Goal: Task Accomplishment & Management: Complete application form

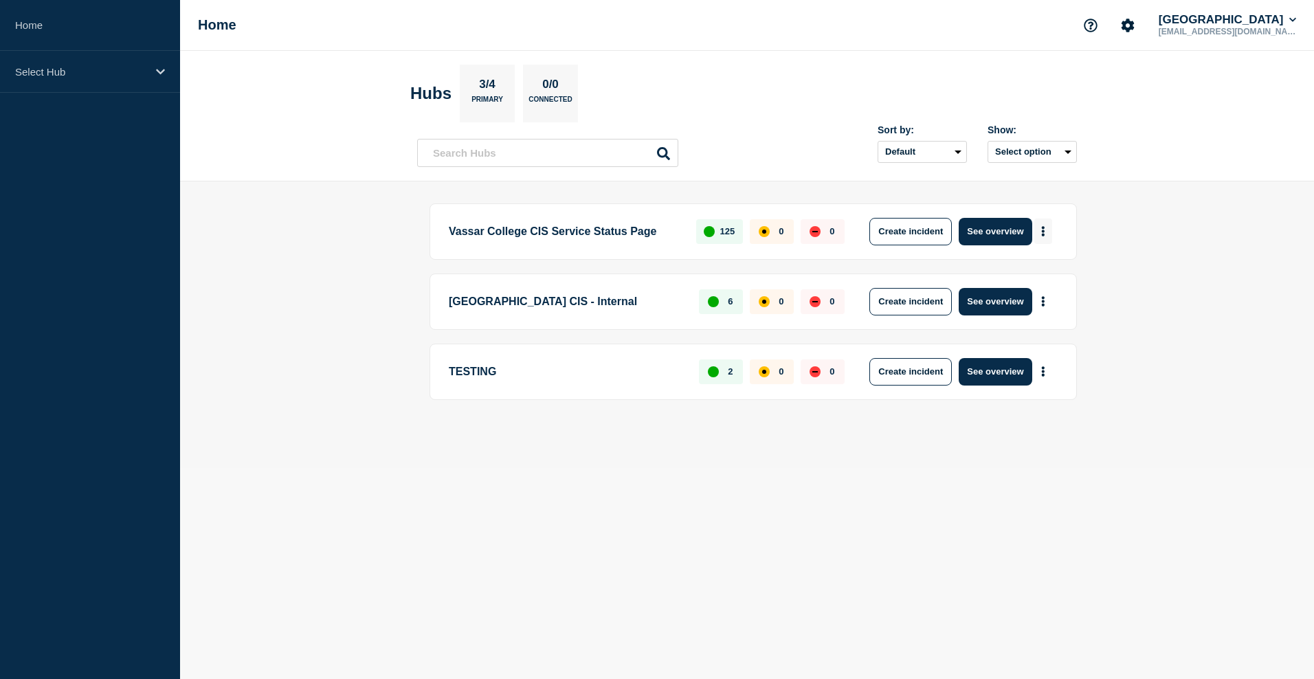
click at [1036, 237] on button "More actions" at bounding box center [1043, 230] width 18 height 25
click at [1050, 271] on button "Create maintenance" at bounding box center [1037, 274] width 93 height 12
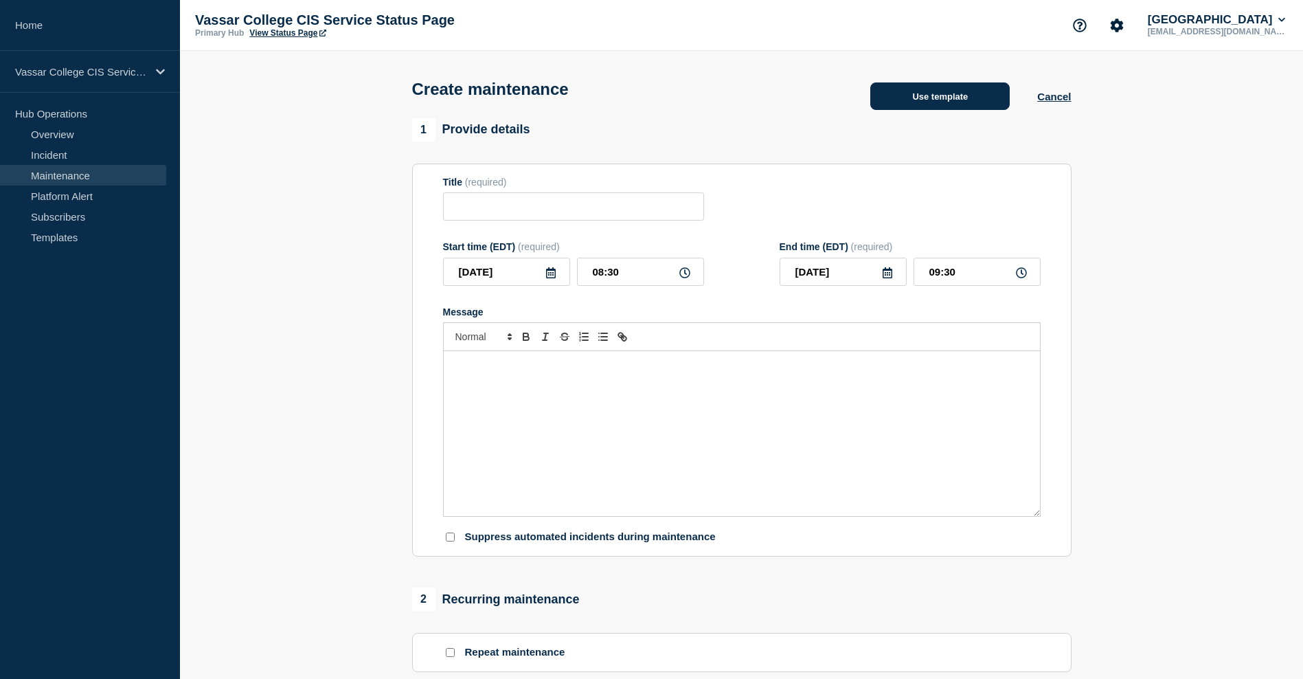
click at [949, 109] on button "Use template" at bounding box center [939, 95] width 139 height 27
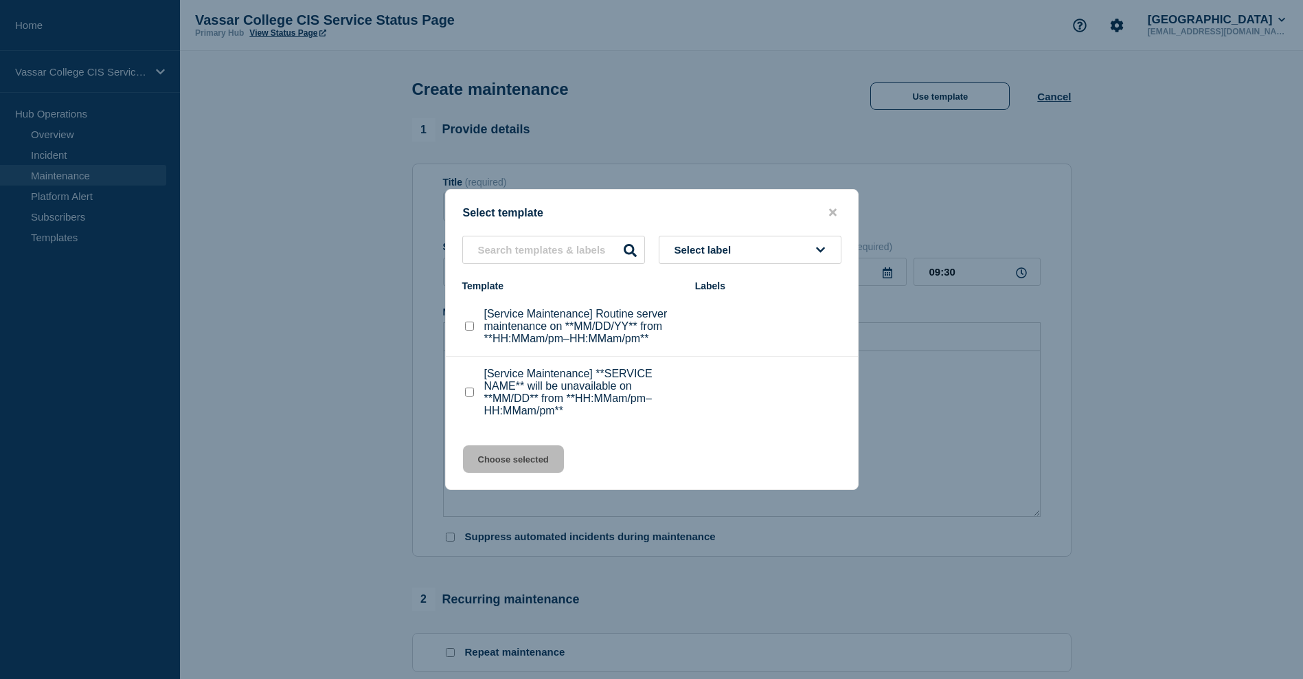
click at [619, 409] on p "[Service Maintenance] **SERVICE NAME** will be unavailable on **MM/DD** from **…" at bounding box center [582, 392] width 197 height 49
click at [565, 333] on p "[Service Maintenance] Routine server maintenance on **MM/DD/YY** from **HH:MMam…" at bounding box center [582, 326] width 197 height 37
click at [467, 326] on checkbox"] "[Service Maintenance] Routine server maintenance on **MM/DD/YY** from **HH:MMam…" at bounding box center [469, 326] width 9 height 9
checkbox checkbox"] "true"
click at [530, 466] on button "Choose selected" at bounding box center [513, 458] width 101 height 27
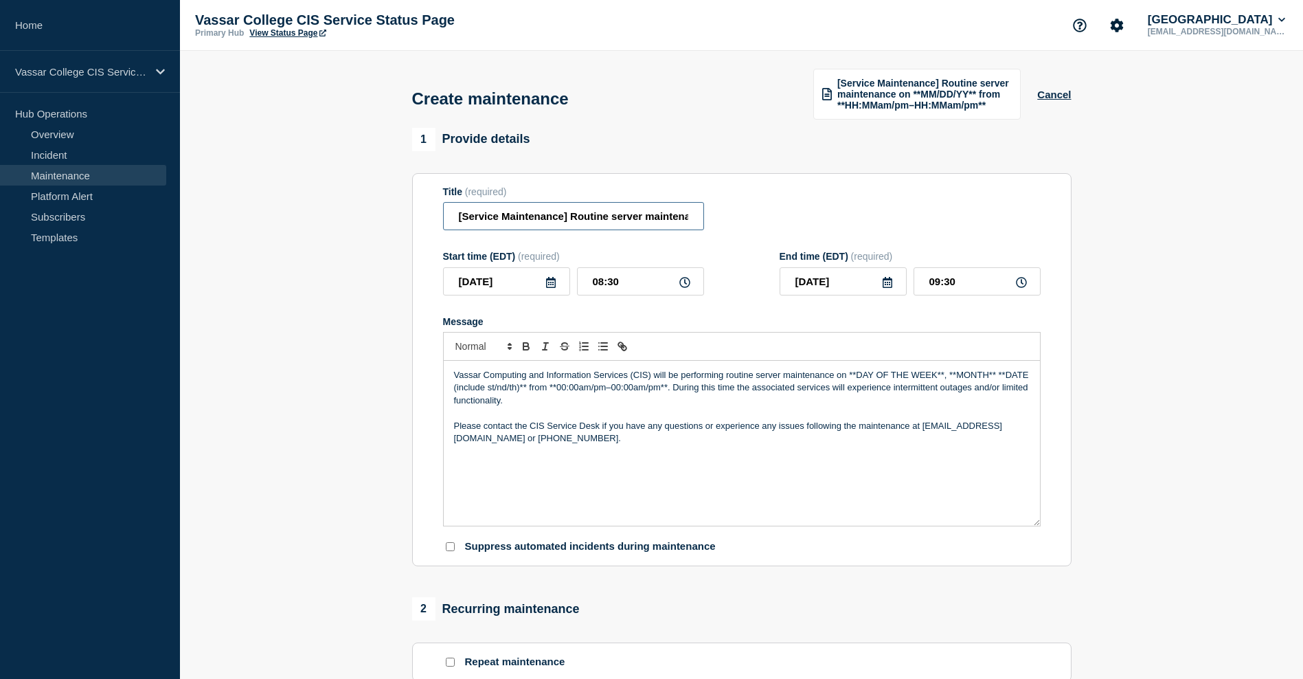
drag, startPoint x: 567, startPoint y: 225, endPoint x: 637, endPoint y: 225, distance: 69.4
click at [637, 225] on input "[Service Maintenance] Routine server maintenance on **MM/DD/YY** from **HH:MMam…" at bounding box center [573, 216] width 261 height 28
drag, startPoint x: 682, startPoint y: 227, endPoint x: 782, endPoint y: 214, distance: 101.1
click at [782, 214] on div "Title (required) [Service Maintenance] Voicemail/Email Integration maintenance …" at bounding box center [742, 208] width 598 height 45
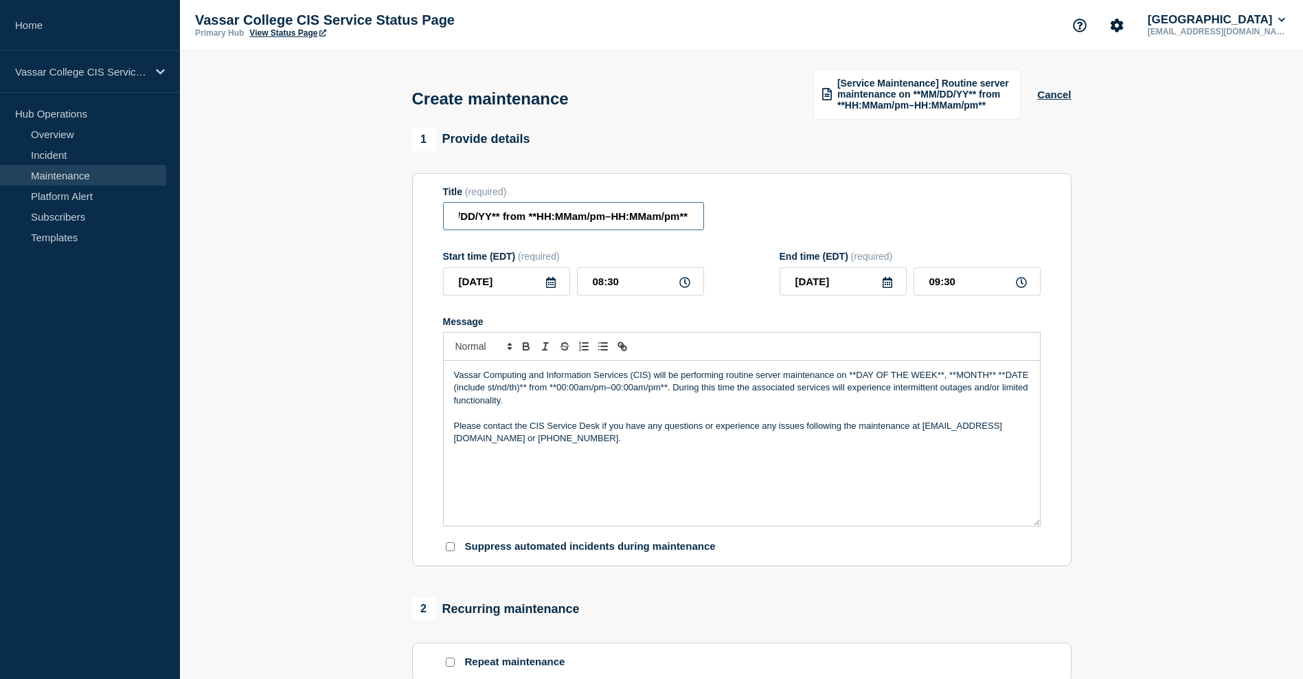
click at [565, 230] on input "[Service Maintenance] Voicemail/Email Integration maintenance on **MM/DD/YY** f…" at bounding box center [573, 216] width 261 height 28
drag, startPoint x: 513, startPoint y: 225, endPoint x: 624, endPoint y: 216, distance: 111.6
click at [624, 216] on input "[Service Maintenance] Voicemail/Email Integration maintenance on **MM/DD/YY** f…" at bounding box center [573, 216] width 261 height 28
type input "[Service Maintenance] Voicemail/Email Integration maintenance on **MM/DD/YY** f…"
click at [548, 288] on icon at bounding box center [550, 282] width 11 height 11
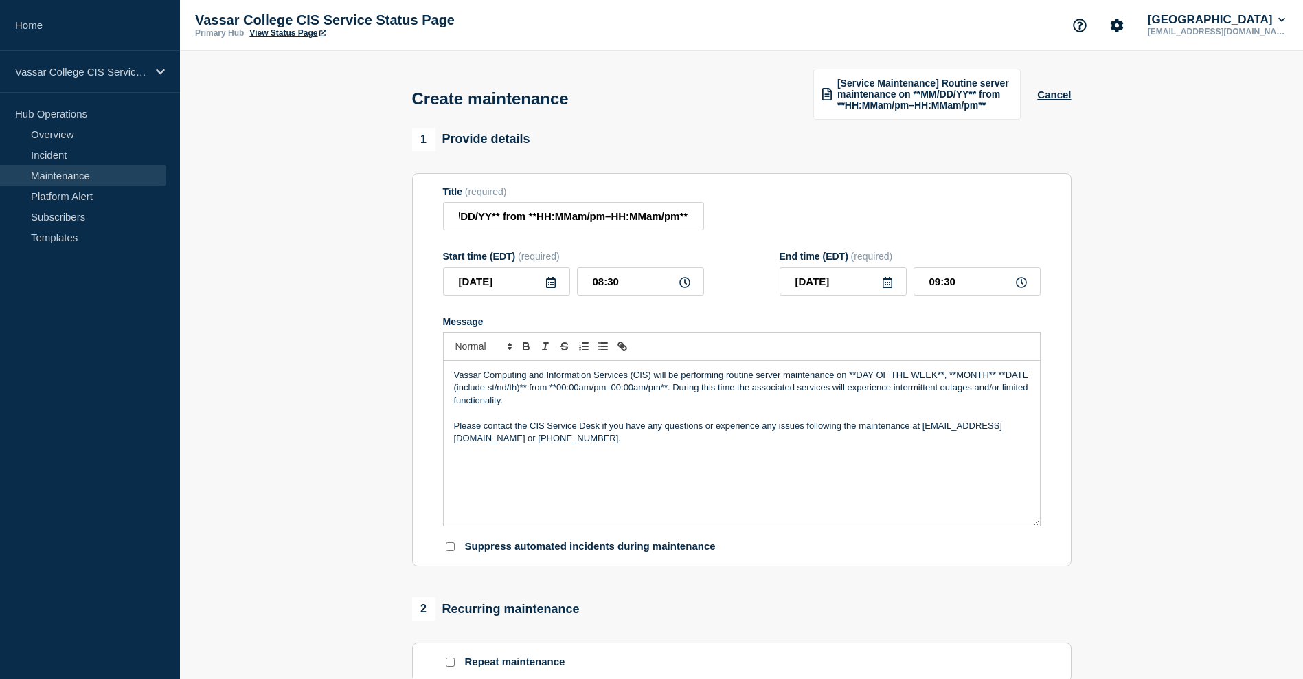
scroll to position [0, 0]
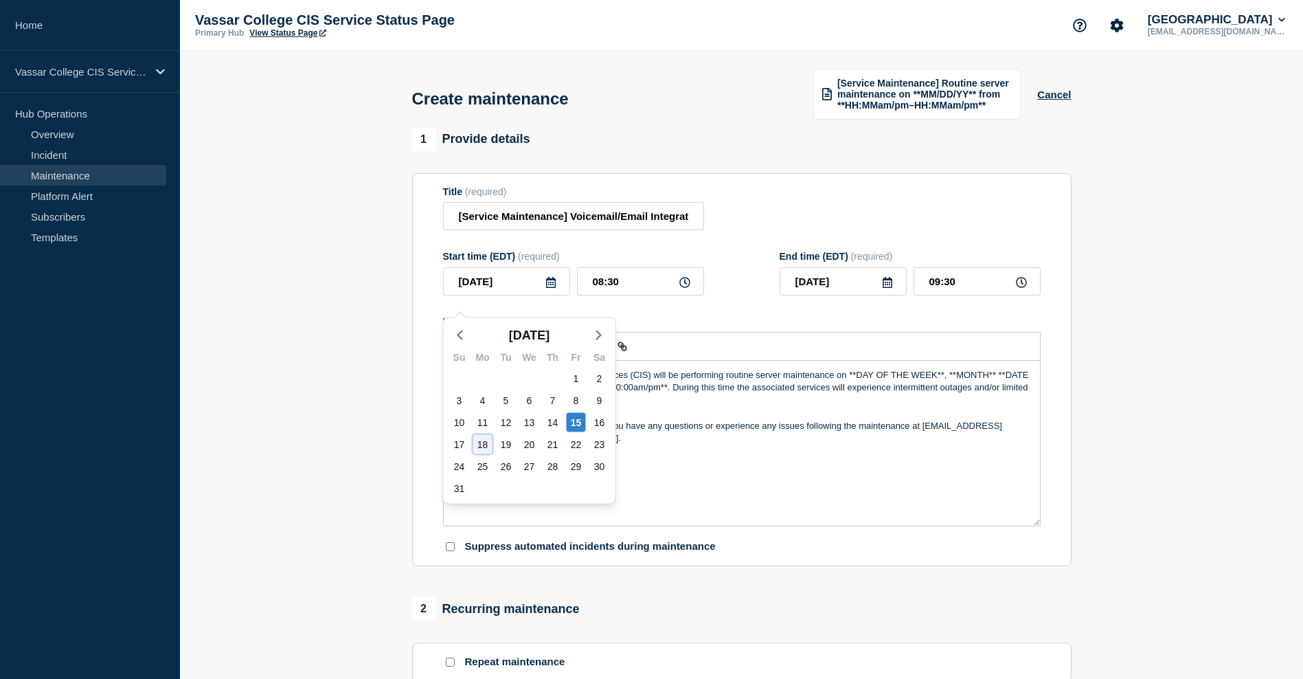
click at [487, 440] on div "18" at bounding box center [482, 444] width 19 height 19
type input "[DATE]"
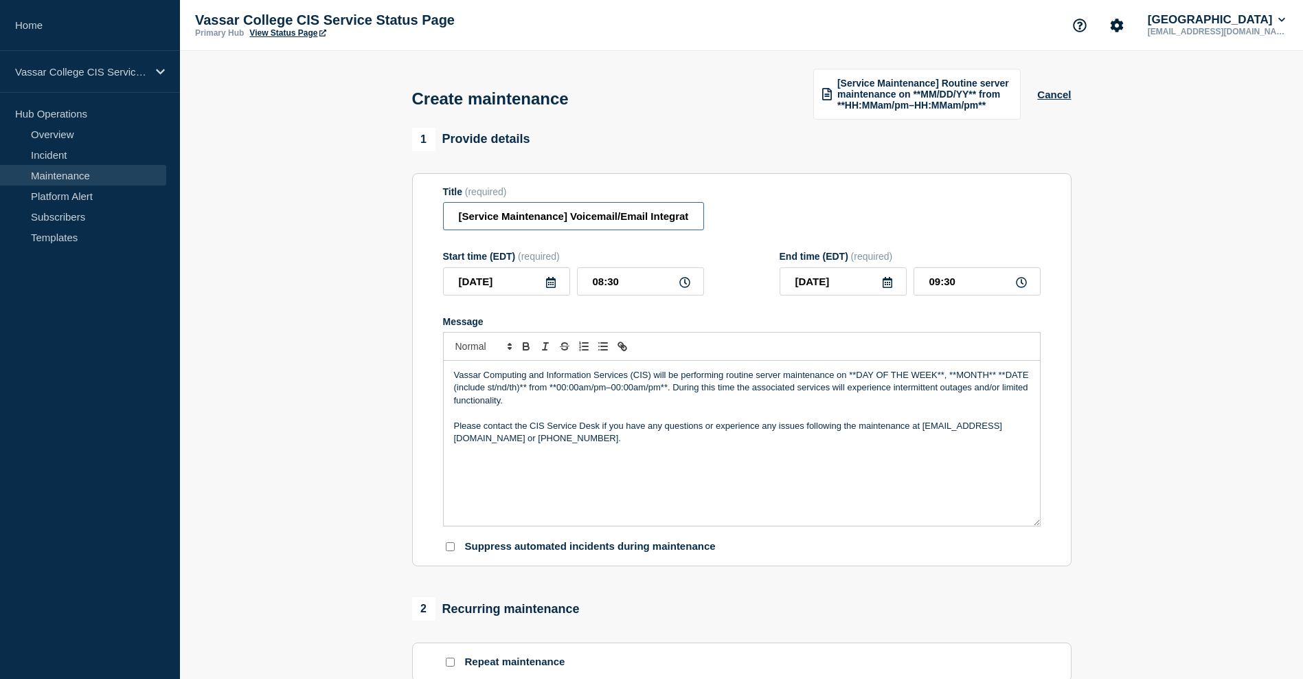
click at [585, 219] on input "[Service Maintenance] Voicemail/Email Integration maintenance on **MM/DD/YY** f…" at bounding box center [573, 216] width 261 height 28
type input "[Service Maintenance] Voicemail/Email Integration maintenance on [DATE] from **…"
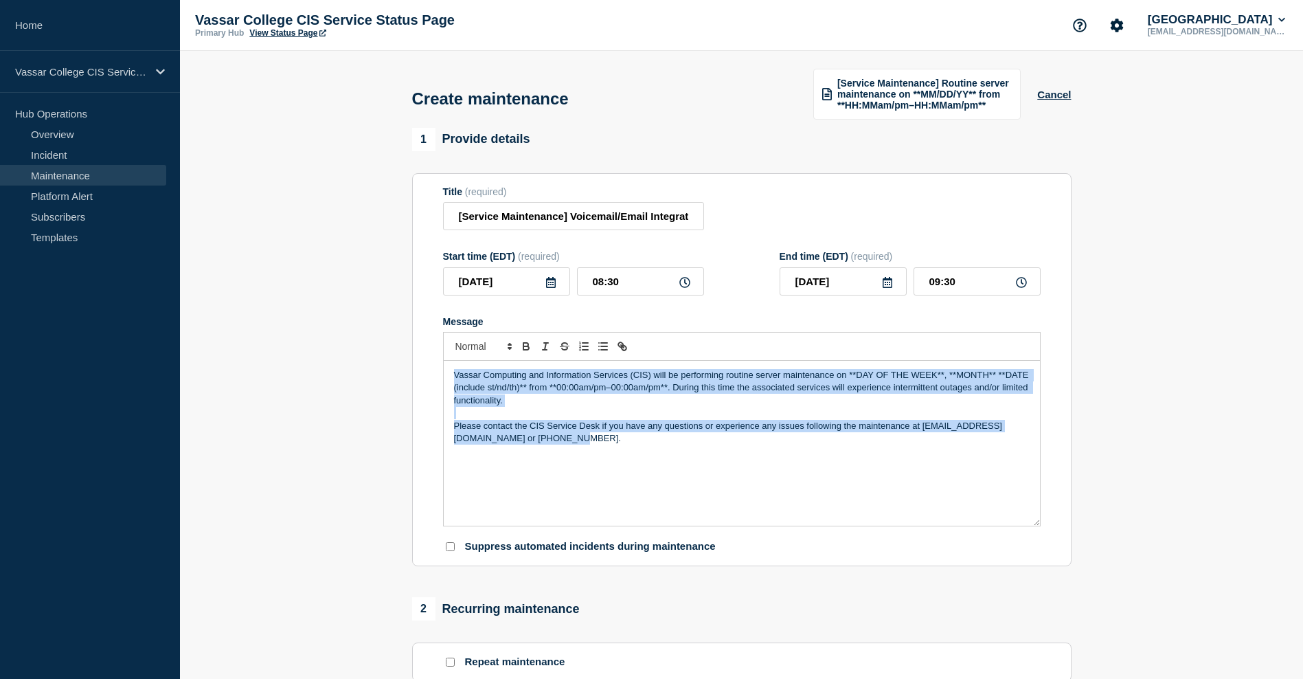
drag, startPoint x: 505, startPoint y: 436, endPoint x: 420, endPoint y: 381, distance: 100.8
click at [420, 381] on section "Title (required) [Service Maintenance] Voicemail/Email Integration maintenance …" at bounding box center [742, 370] width 660 height 394
paste div "Message"
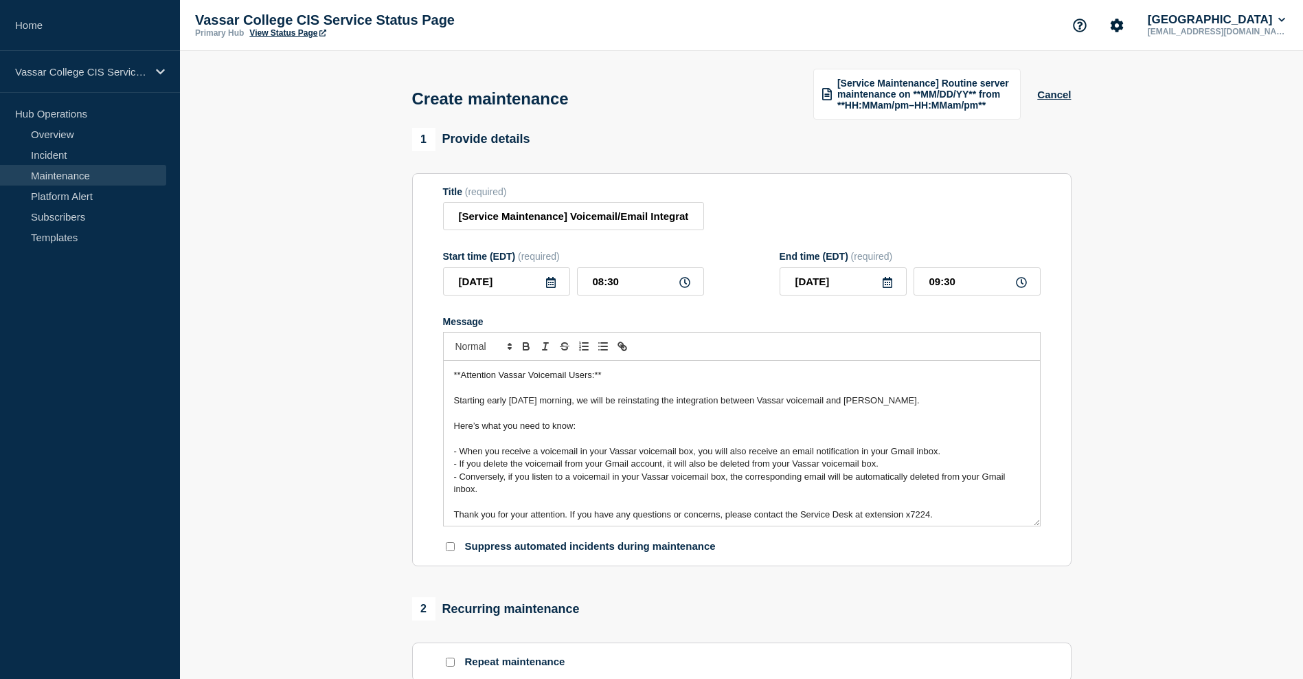
scroll to position [7, 0]
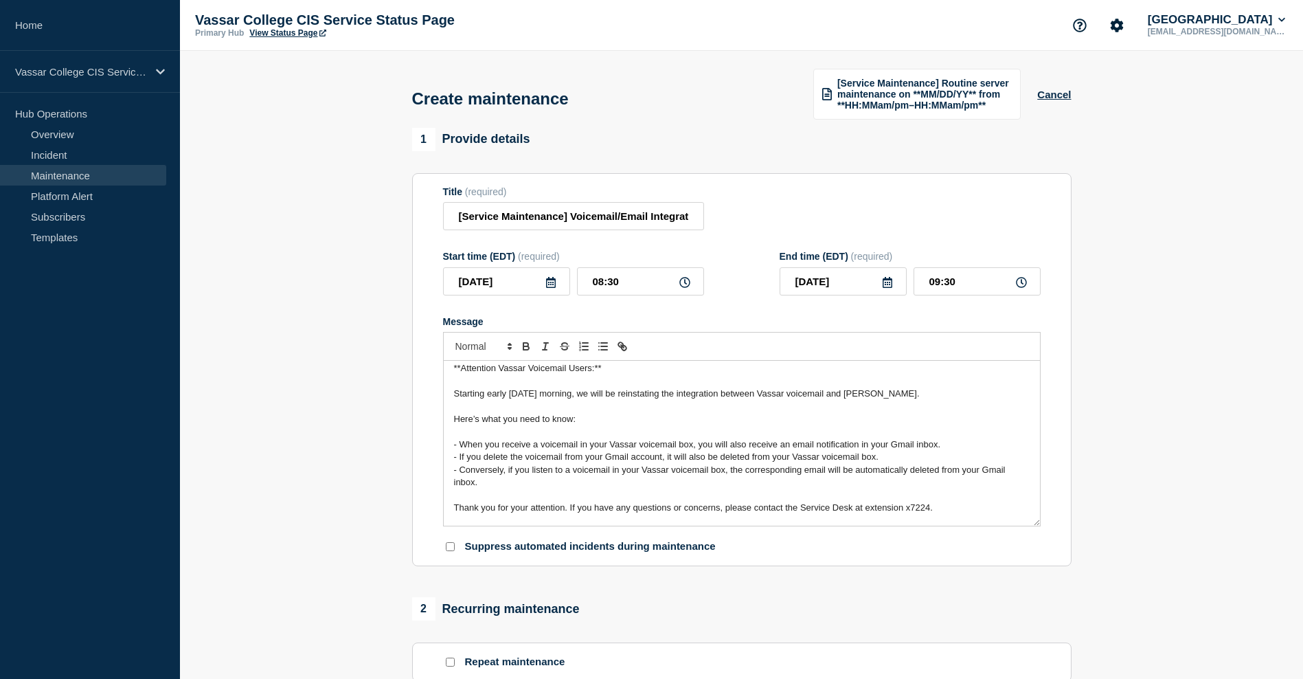
click at [622, 374] on p "**Attention Vassar Voicemail Users:**" at bounding box center [742, 368] width 576 height 12
click at [461, 373] on span "**Attention Vassar Voicemail Users:" at bounding box center [524, 368] width 141 height 10
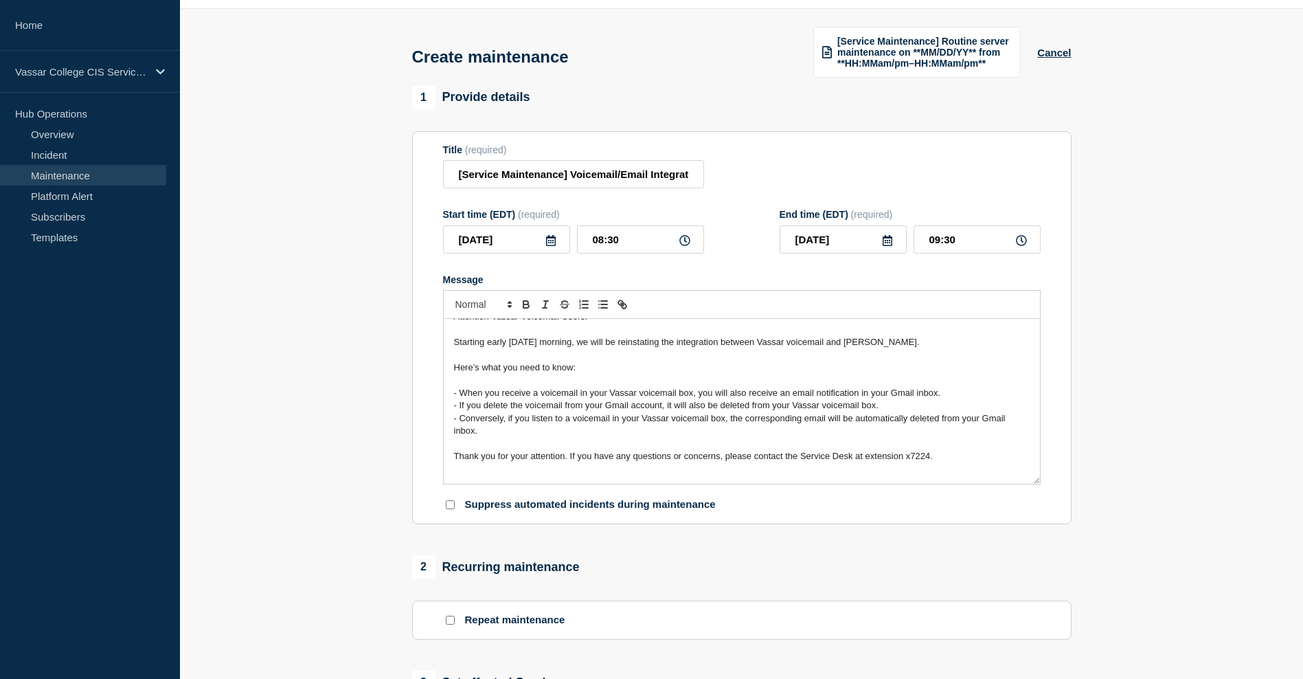
scroll to position [0, 0]
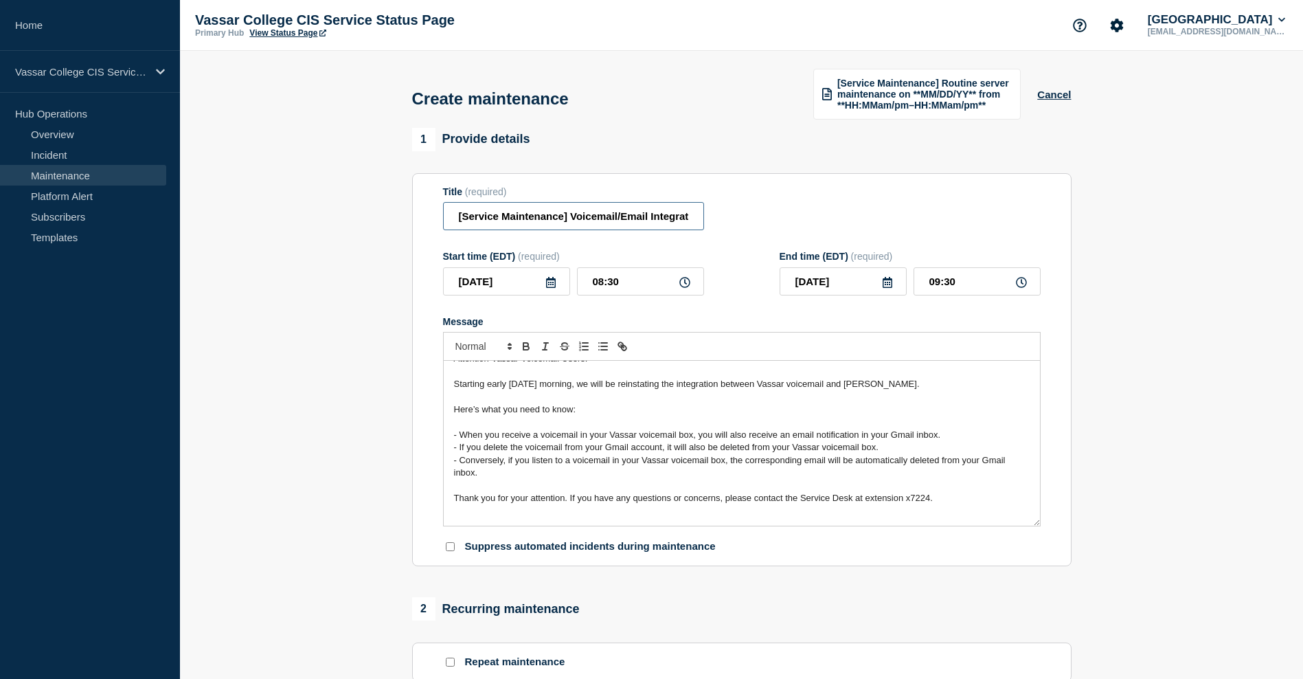
click at [631, 227] on input "[Service Maintenance] Voicemail/Email Integration maintenance on [DATE] from **…" at bounding box center [573, 216] width 261 height 28
drag, startPoint x: 668, startPoint y: 225, endPoint x: 744, endPoint y: 223, distance: 75.6
click at [744, 223] on div "Title (required) [Service Maintenance] Voicemail/Email Integration maintenance …" at bounding box center [742, 208] width 598 height 45
click at [694, 226] on input "[Service Maintenance] Voicemail/Email Integration maintenance on [DATE] from **…" at bounding box center [573, 216] width 261 height 28
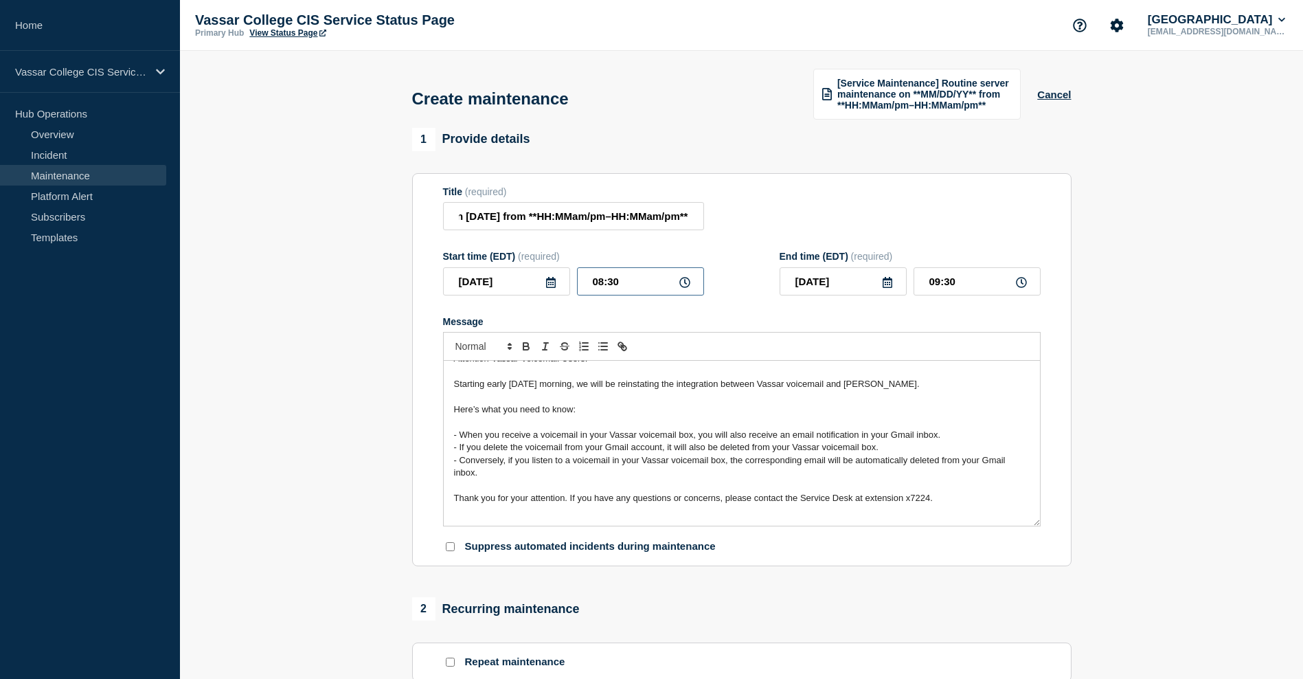
scroll to position [0, 0]
click at [616, 295] on input "08:30" at bounding box center [640, 281] width 127 height 28
click at [638, 295] on input "08:30" at bounding box center [640, 281] width 127 height 28
click at [651, 218] on input "[Service Maintenance] Voicemail/Email Integration maintenance on [DATE] from **…" at bounding box center [573, 216] width 261 height 28
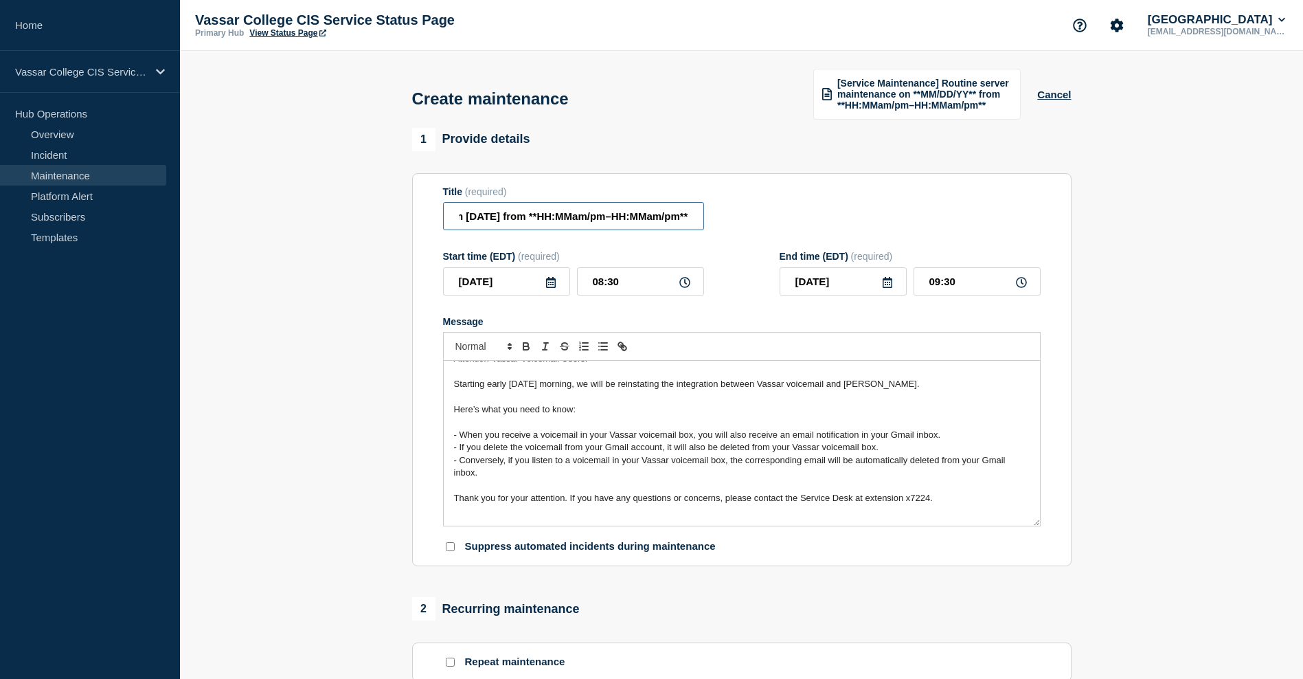
drag, startPoint x: 640, startPoint y: 224, endPoint x: 765, endPoint y: 225, distance: 124.4
click at [758, 223] on div "Title (required) [Service Maintenance] Voicemail/Email Integration maintenance …" at bounding box center [742, 208] width 598 height 45
drag, startPoint x: 767, startPoint y: 225, endPoint x: 721, endPoint y: 226, distance: 46.7
click at [767, 225] on div "Title (required) [Service Maintenance] Voicemail/Email Integration maintenance …" at bounding box center [742, 208] width 598 height 45
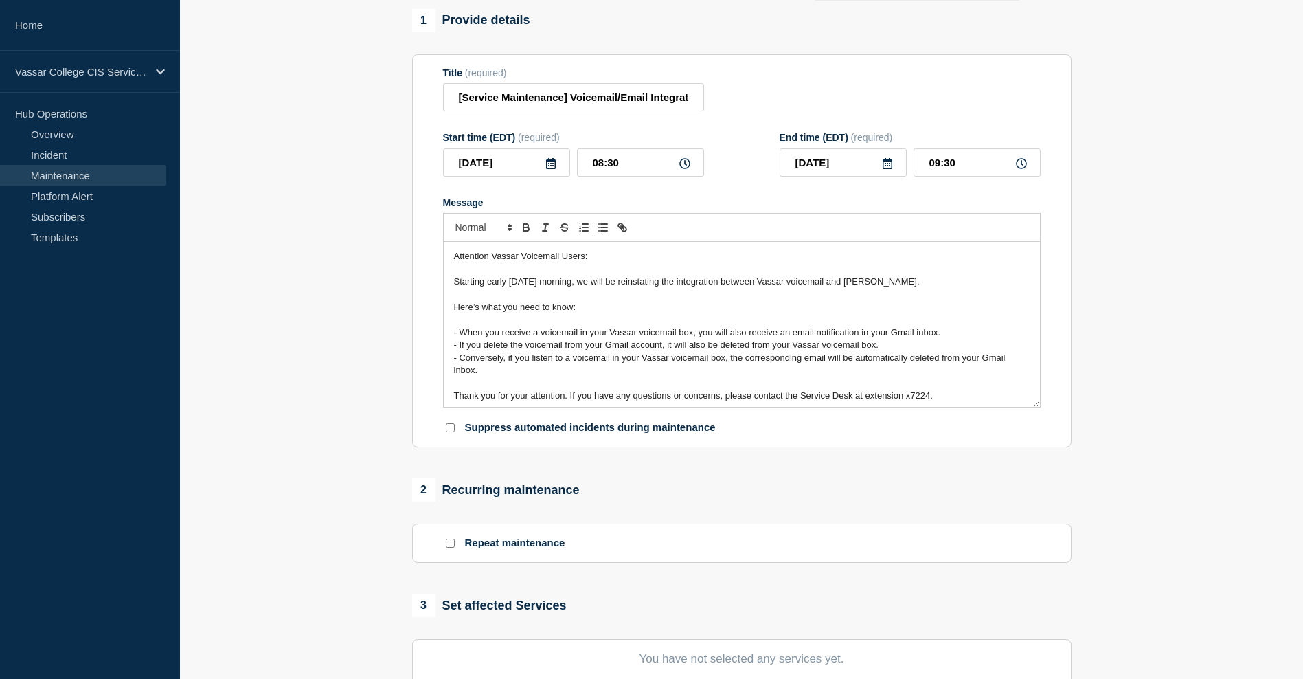
scroll to position [113, 0]
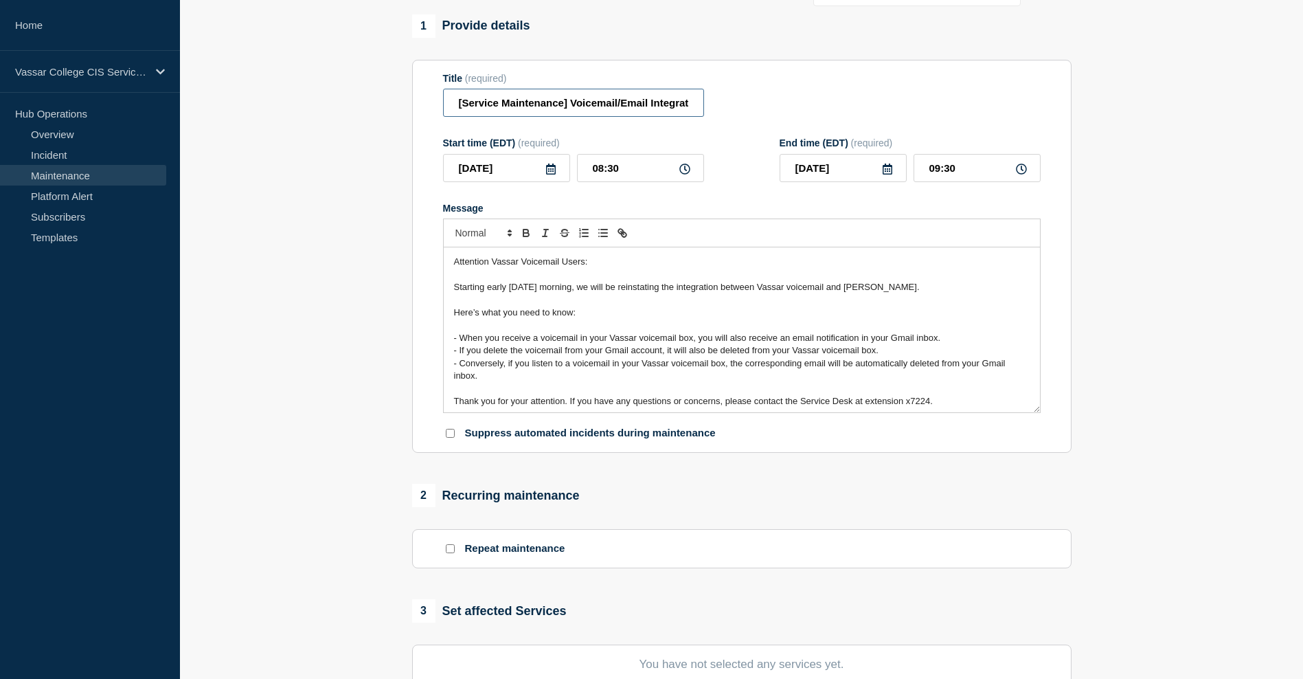
click at [611, 115] on input "[Service Maintenance] Voicemail/Email Integration maintenance on [DATE] from **…" at bounding box center [573, 103] width 261 height 28
drag, startPoint x: 620, startPoint y: 112, endPoint x: 756, endPoint y: 111, distance: 136.0
click at [756, 111] on div "Title (required) [Service Maintenance] Voicemail/Email Integration maintenance …" at bounding box center [742, 95] width 598 height 45
click at [679, 112] on input "[Service Maintenance] Voicemail/Email Integration maintenance on [DATE] from **…" at bounding box center [573, 103] width 261 height 28
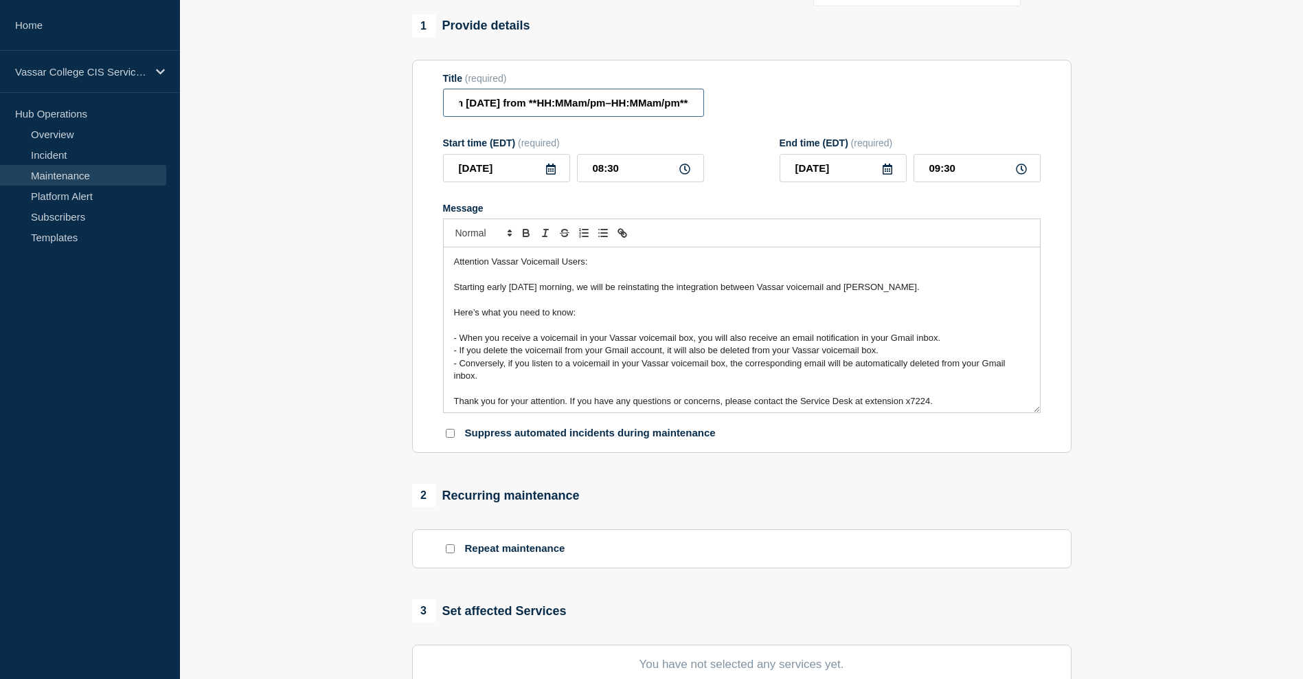
click at [693, 113] on input "[Service Maintenance] Voicemail/Email Integration maintenance on [DATE] from **…" at bounding box center [573, 103] width 261 height 28
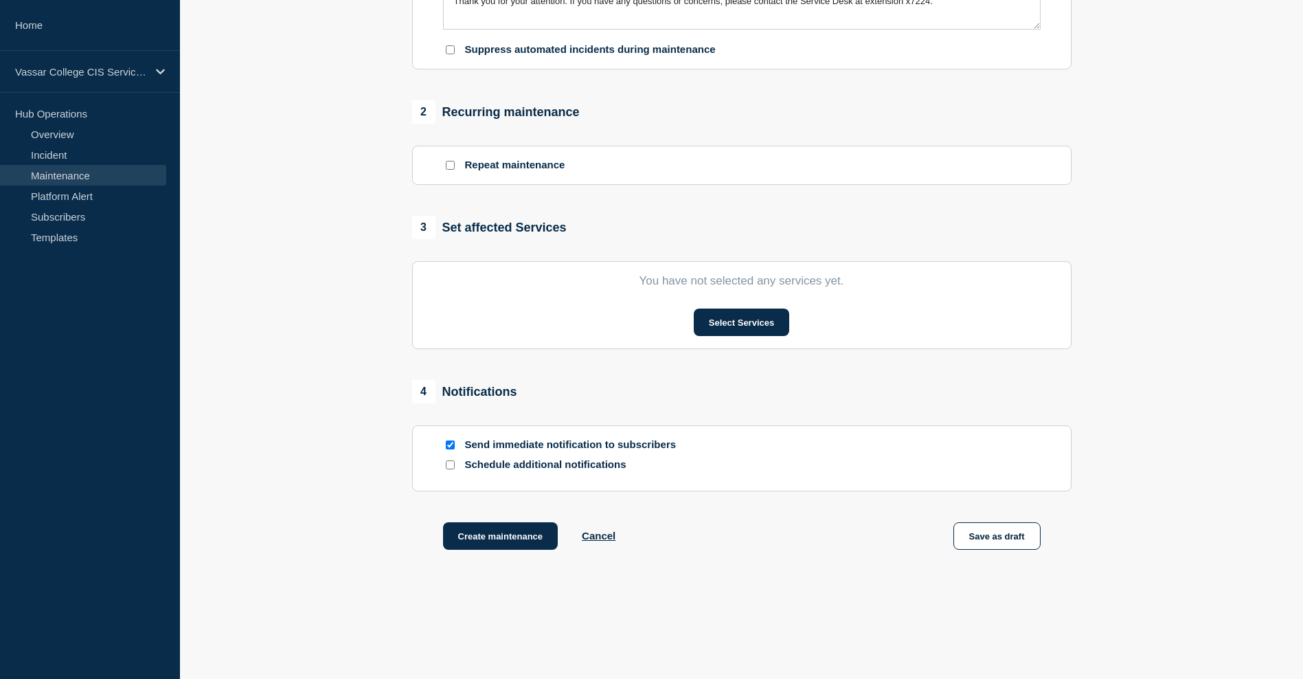
scroll to position [0, 0]
drag, startPoint x: 752, startPoint y: 327, endPoint x: 750, endPoint y: 335, distance: 7.8
click at [752, 327] on section "You have not selected any services yet. Select Services" at bounding box center [742, 305] width 660 height 88
click at [751, 336] on button "Select Services" at bounding box center [741, 321] width 95 height 27
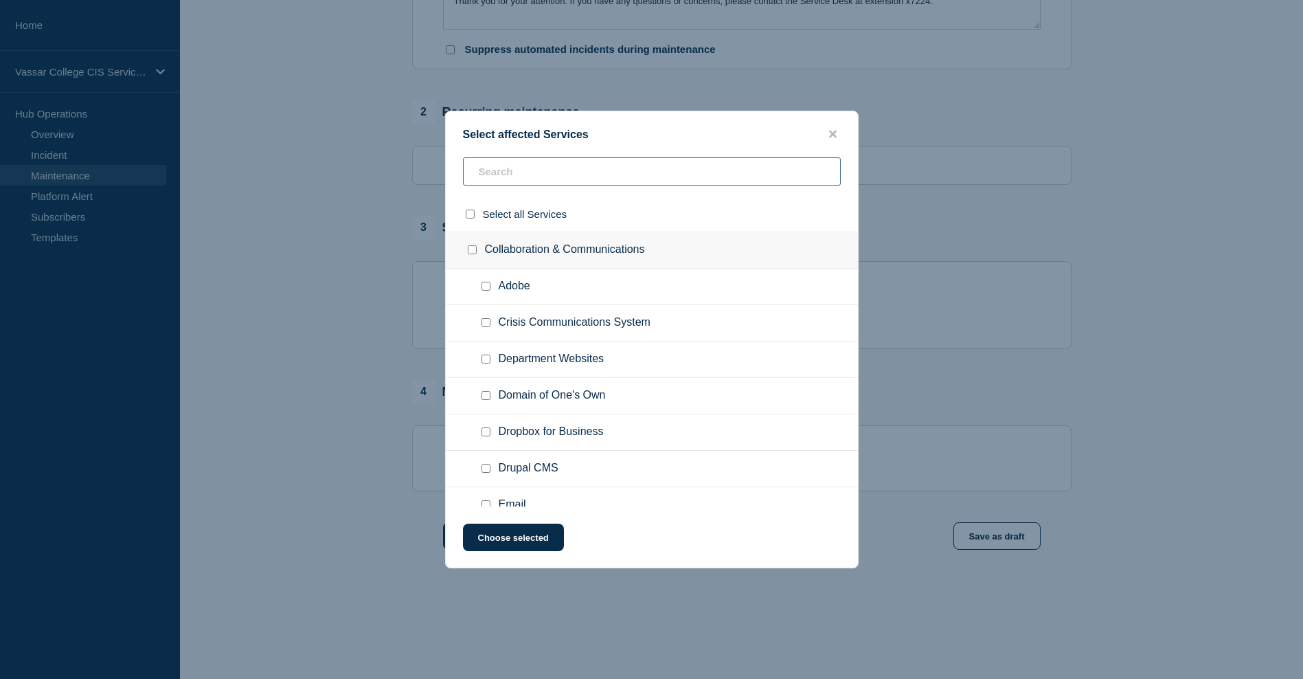
click at [564, 175] on input "text" at bounding box center [652, 171] width 378 height 28
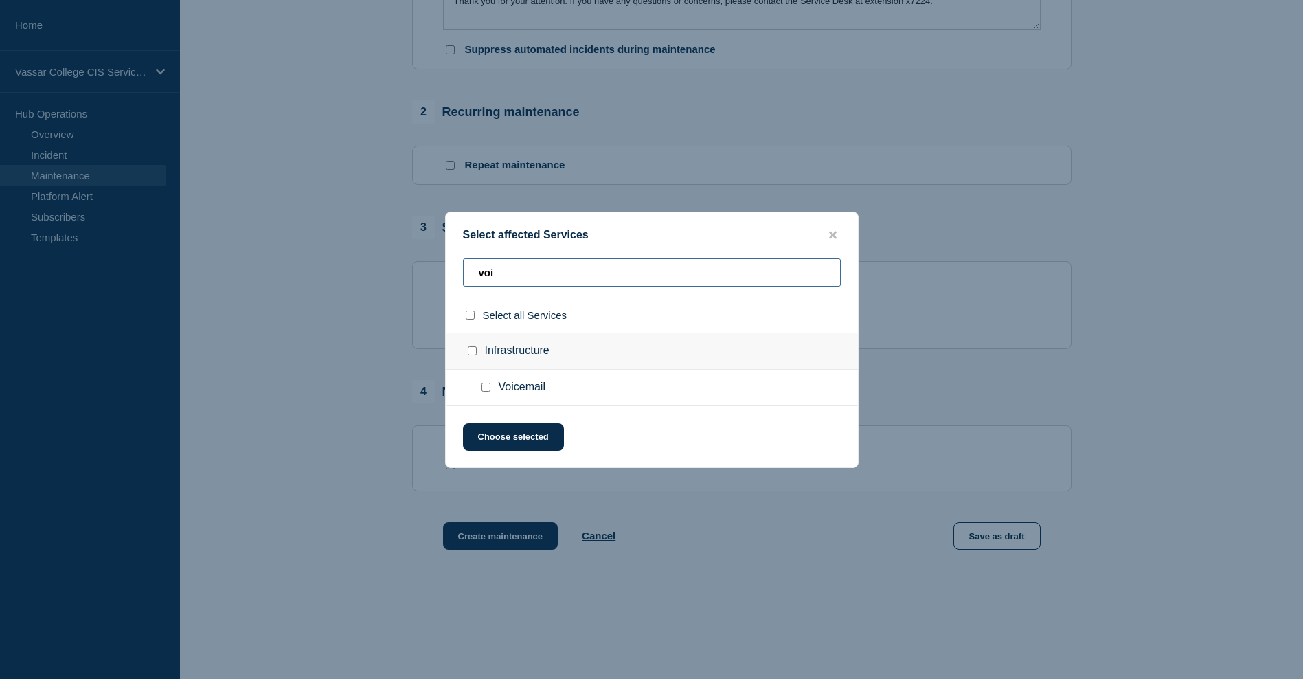
type input "voi"
click at [483, 391] on input "Voicemail checkbox" at bounding box center [486, 387] width 9 height 9
checkbox input "true"
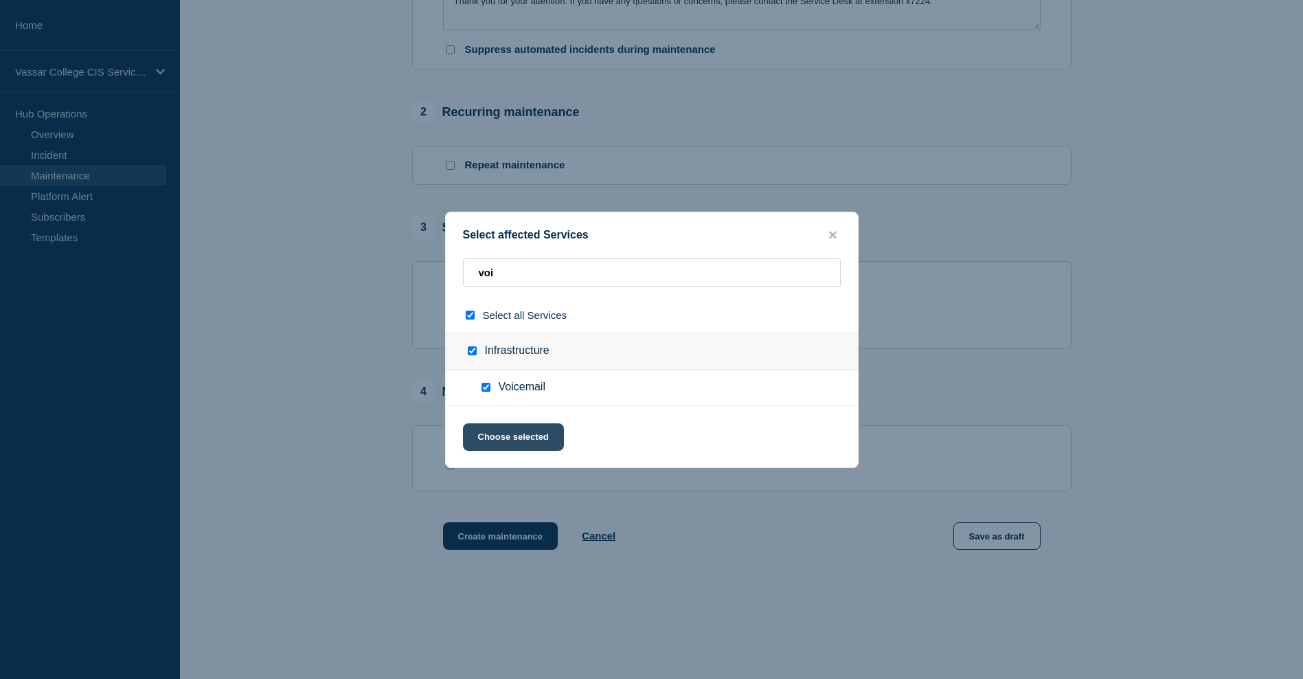
click at [526, 447] on button "Choose selected" at bounding box center [513, 436] width 101 height 27
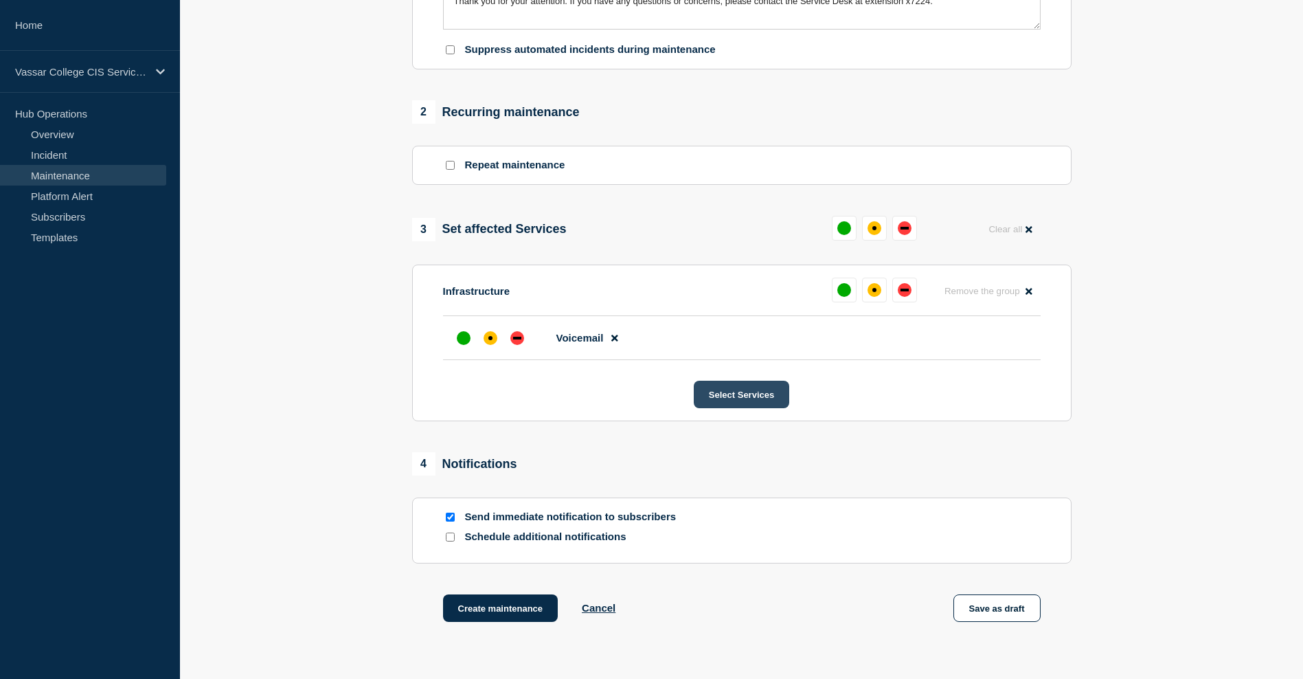
click at [769, 408] on button "Select Services" at bounding box center [741, 394] width 95 height 27
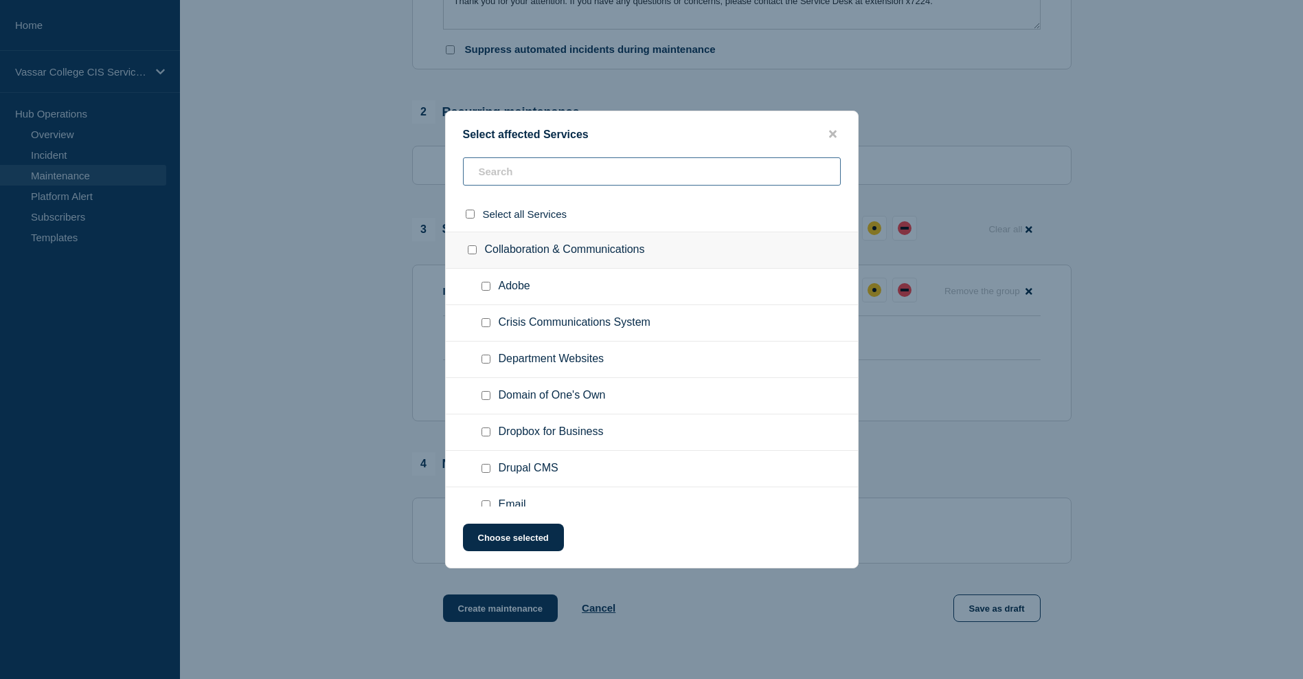
click at [574, 164] on input "text" at bounding box center [652, 171] width 378 height 28
type input "em"
checkbox input "true"
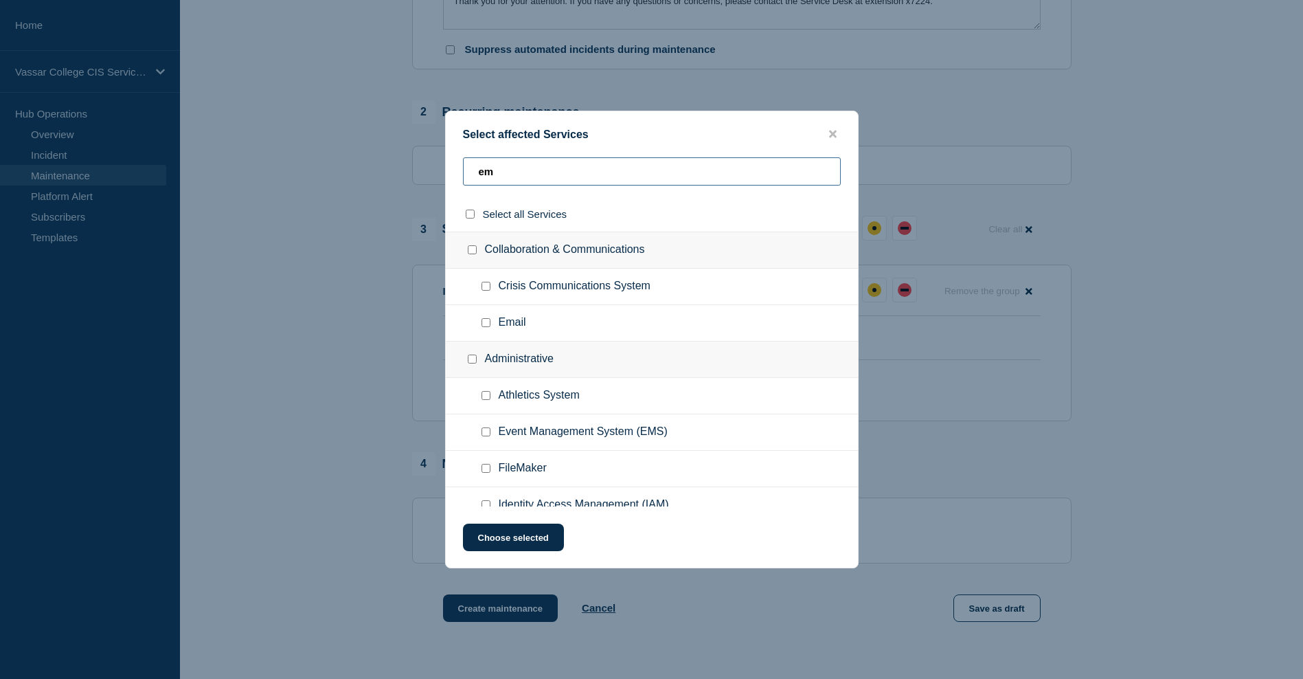
type input "em"
click at [486, 327] on input "Email checkbox" at bounding box center [486, 322] width 9 height 9
checkbox input "true"
click at [517, 544] on button "Choose selected" at bounding box center [513, 537] width 101 height 27
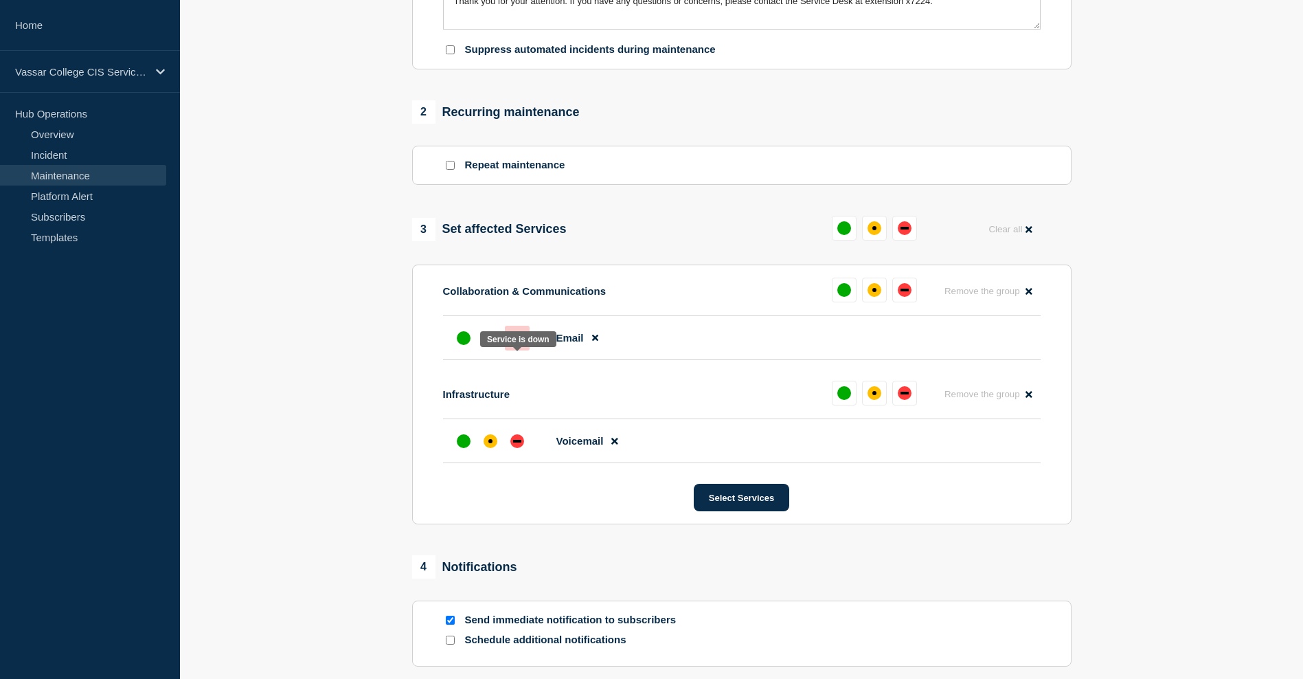
click at [520, 345] on div "down" at bounding box center [517, 338] width 14 height 14
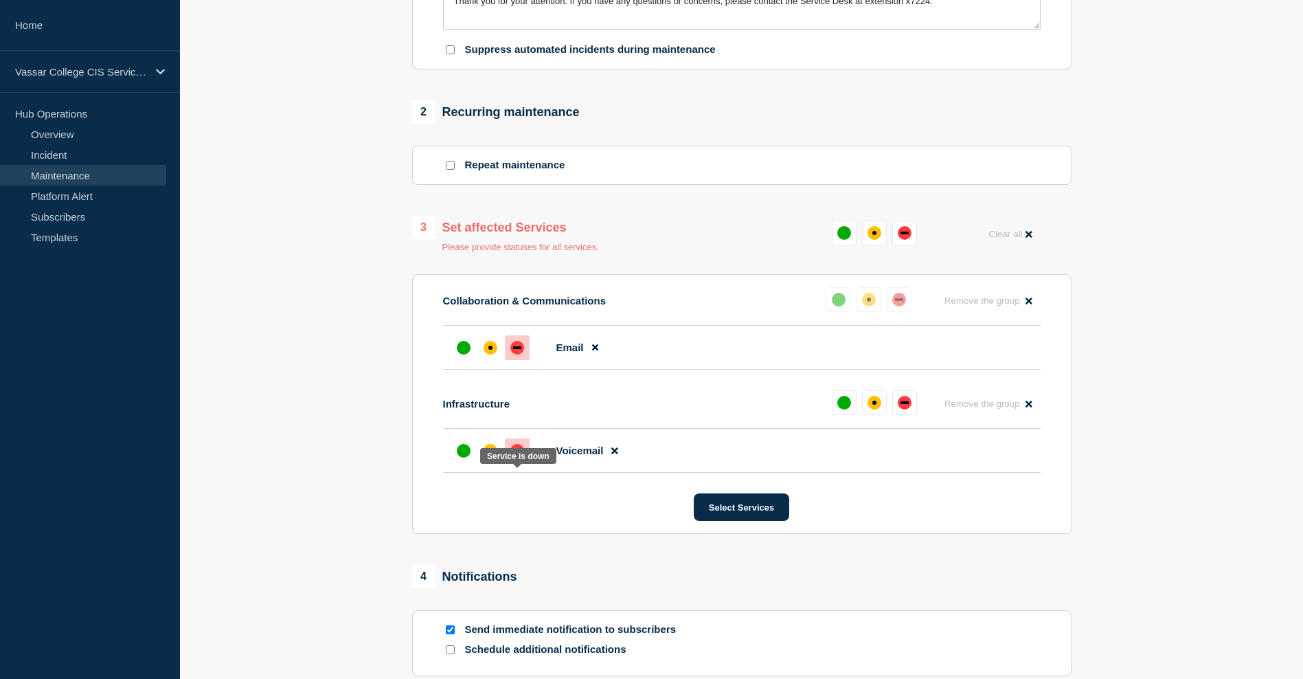
click at [517, 458] on div "down" at bounding box center [517, 451] width 14 height 14
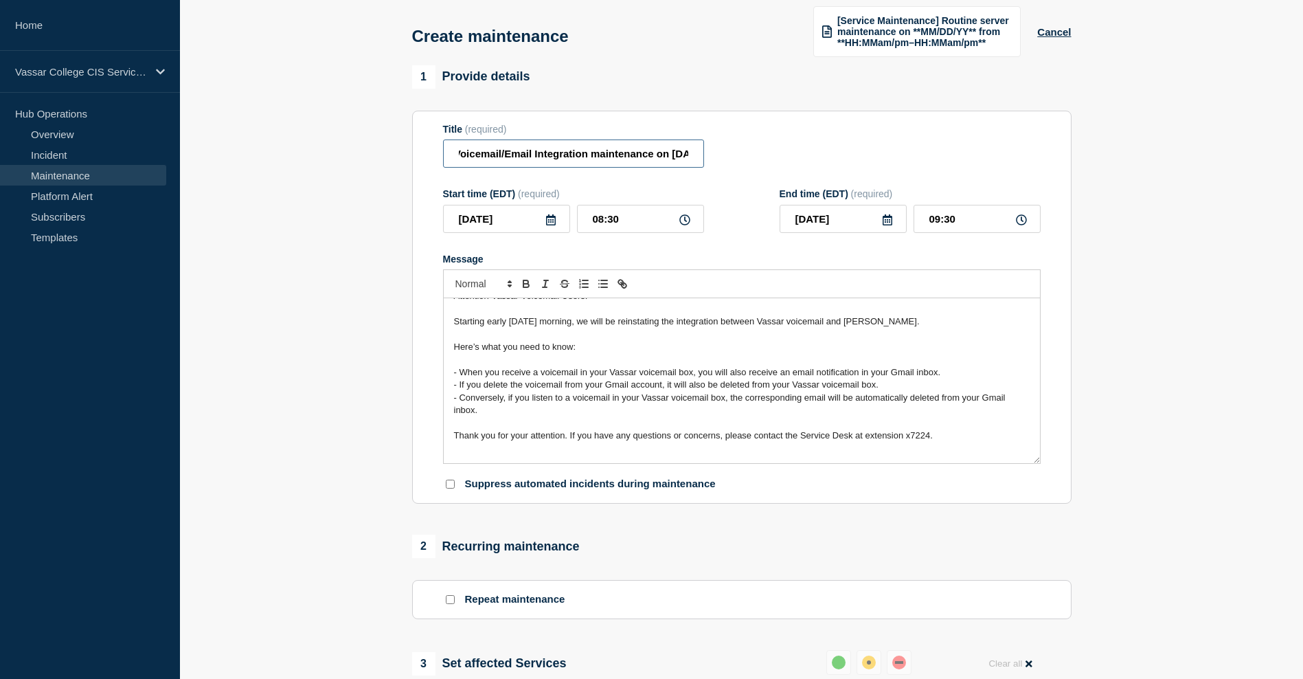
scroll to position [0, 172]
drag, startPoint x: 455, startPoint y: 166, endPoint x: 686, endPoint y: 163, distance: 231.5
click at [686, 163] on input "[Service Maintenance] Voicemail/Email Integration maintenance on [DATE] from **…" at bounding box center [573, 153] width 261 height 28
click at [556, 164] on input "[Service Maintenance] Voicemail/Email Integration maintenance on [DATE] from **…" at bounding box center [573, 153] width 261 height 28
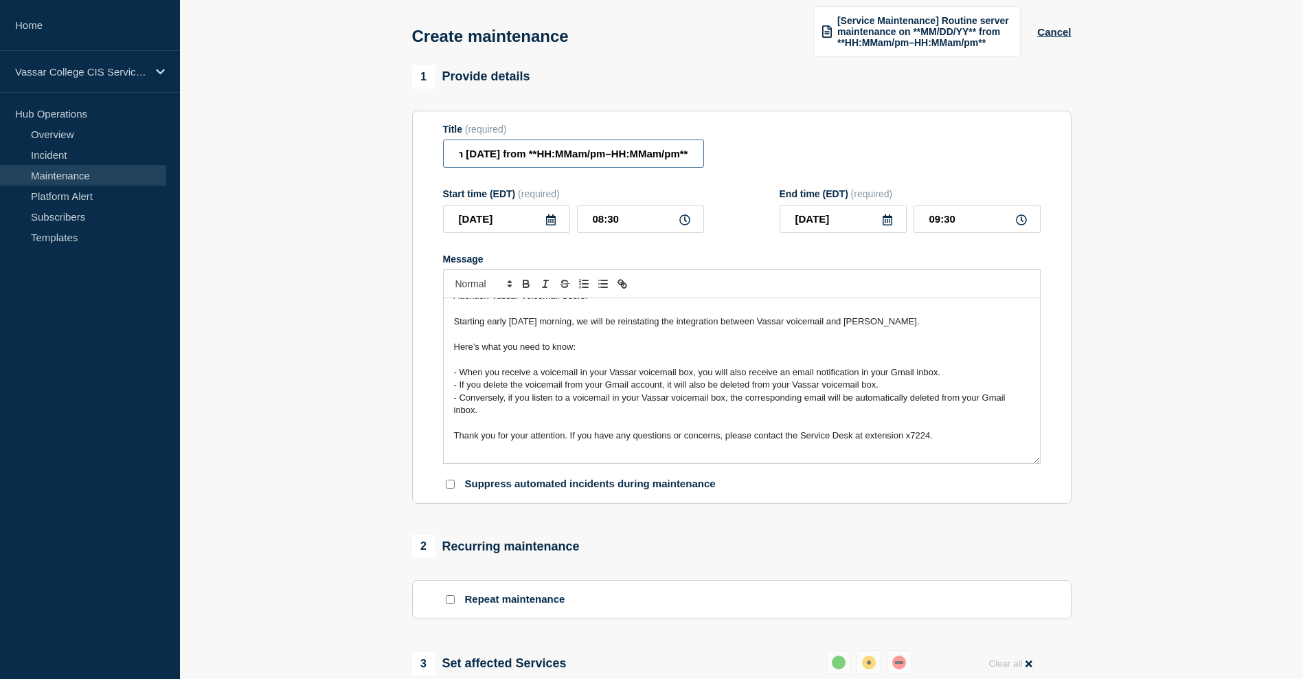
drag, startPoint x: 610, startPoint y: 164, endPoint x: 726, endPoint y: 160, distance: 116.2
click at [726, 160] on div "Title (required) [Service Maintenance] Voicemail/Email Integration maintenance …" at bounding box center [742, 146] width 598 height 45
click at [695, 166] on input "[Service Maintenance] Voicemail/Email Integration maintenance on [DATE] from **…" at bounding box center [573, 153] width 261 height 28
click at [719, 204] on div "Start time (EDT) (required) [DATE] 08:30 End time (EDT) (required) [DATE] 09:30" at bounding box center [742, 210] width 598 height 45
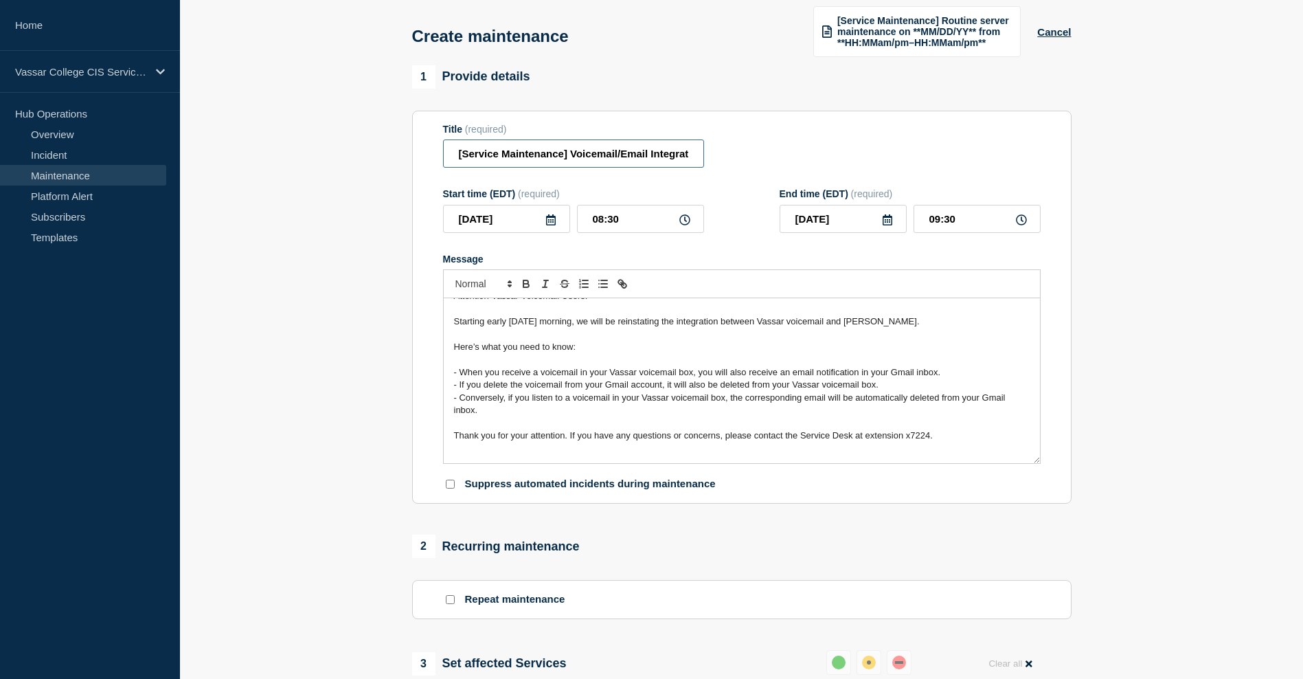
click at [497, 157] on input "[Service Maintenance] Voicemail/Email Integration maintenance on [DATE]" at bounding box center [573, 153] width 261 height 28
click at [473, 161] on input "[Service Maintenance] Voicemail/Email Integration maintenance on [DATE]" at bounding box center [573, 153] width 261 height 28
click at [458, 162] on input "[Service Maintenance] Voicemail/Email Integration maintenance on [DATE]" at bounding box center [573, 153] width 261 height 28
drag, startPoint x: 458, startPoint y: 163, endPoint x: 736, endPoint y: 164, distance: 278.2
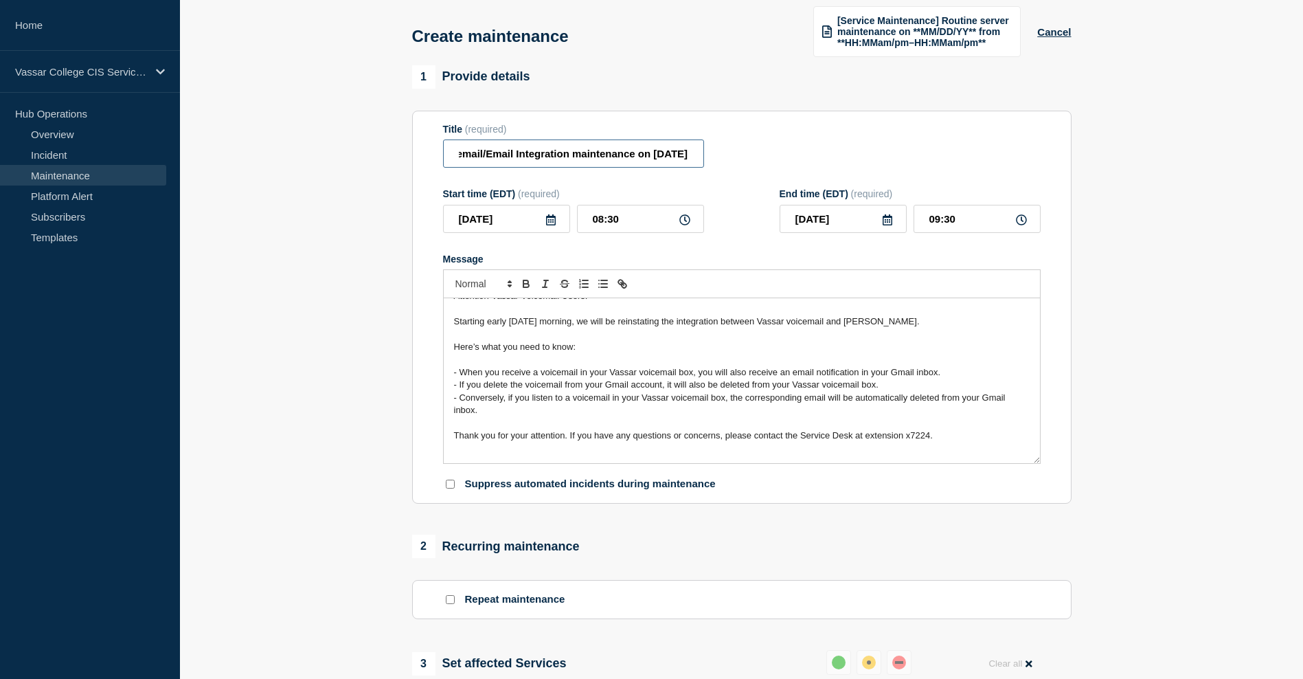
click at [736, 164] on div "Title (required) [Service Maintenance] Voicemail/Email Integration maintenance …" at bounding box center [742, 146] width 598 height 45
drag, startPoint x: 455, startPoint y: 164, endPoint x: 730, endPoint y: 163, distance: 274.8
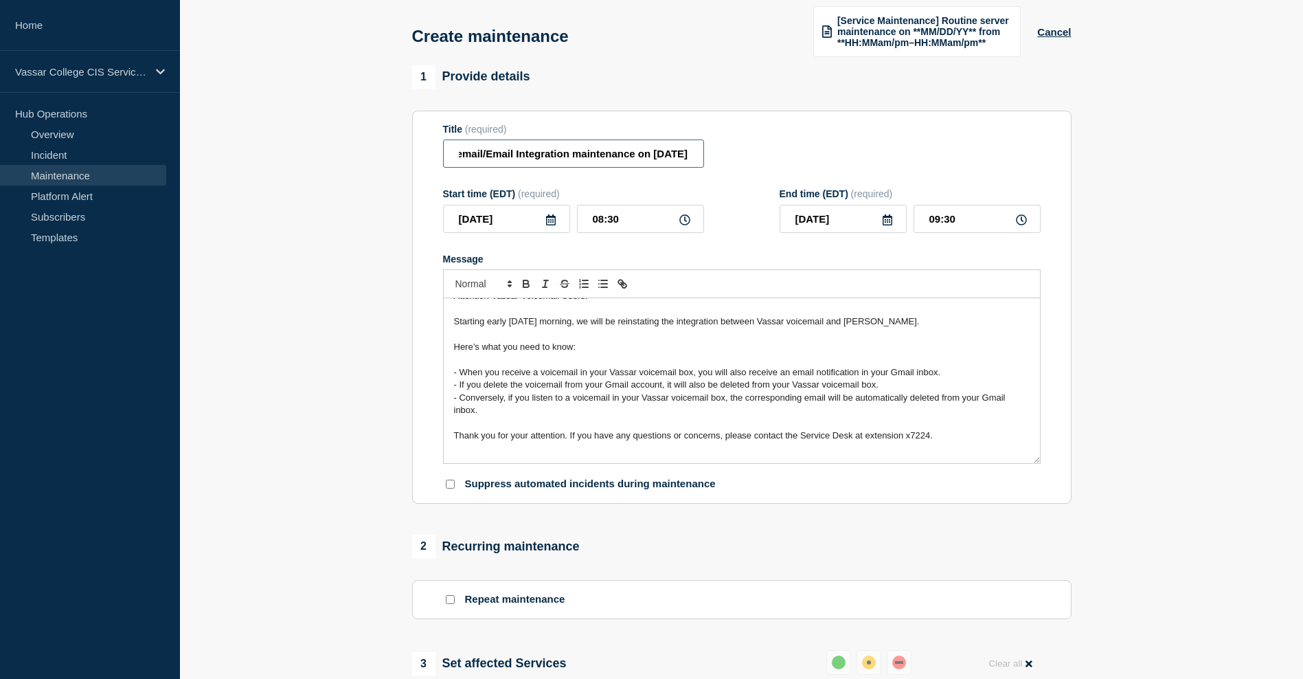
click at [730, 163] on div "Title (required) [Service Maintenance] Voicemail/Email Integration maintenance …" at bounding box center [742, 146] width 598 height 45
click at [629, 163] on input "[Service Maintenance] Voicemail/Email Integration maintenance on [DATE]" at bounding box center [573, 153] width 261 height 28
drag, startPoint x: 622, startPoint y: 164, endPoint x: 632, endPoint y: 163, distance: 10.4
click at [632, 163] on input "[Service Maintenance] Voicemail/Email Integration maintenance on [DATE]" at bounding box center [573, 153] width 261 height 28
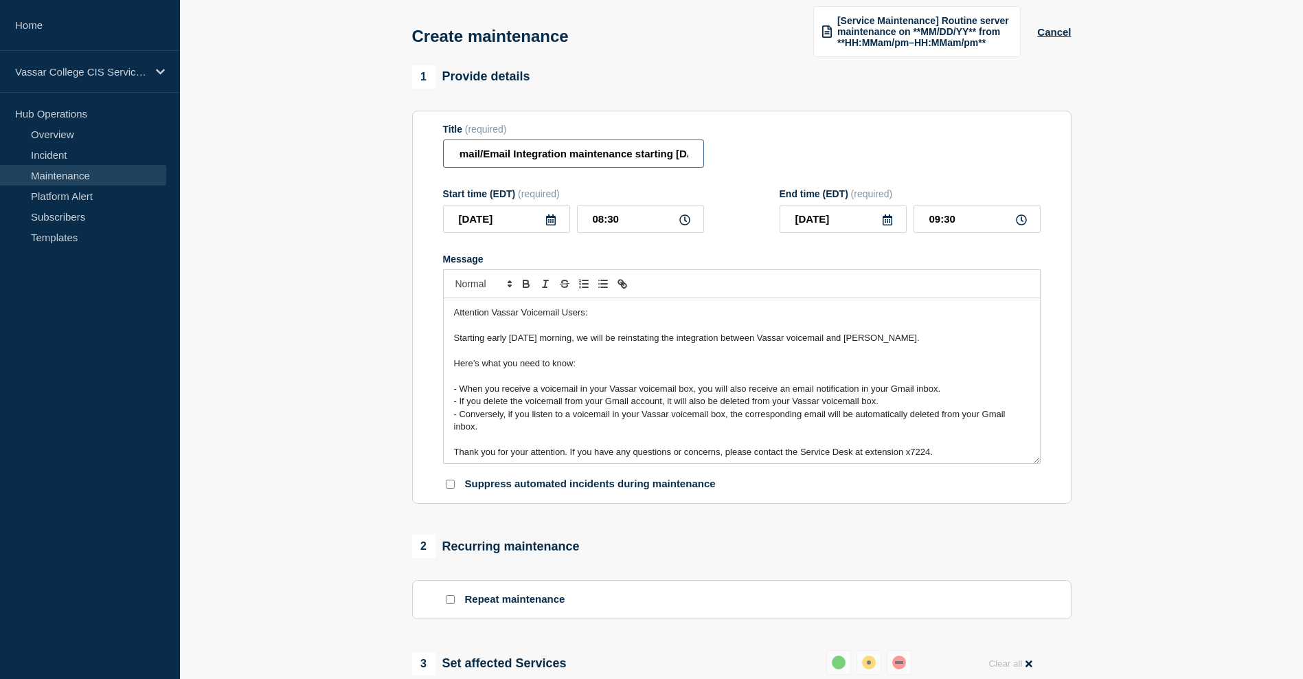
type input "[Service Maintenance] Voicemail/Email Integration maintenance starting [DATE]"
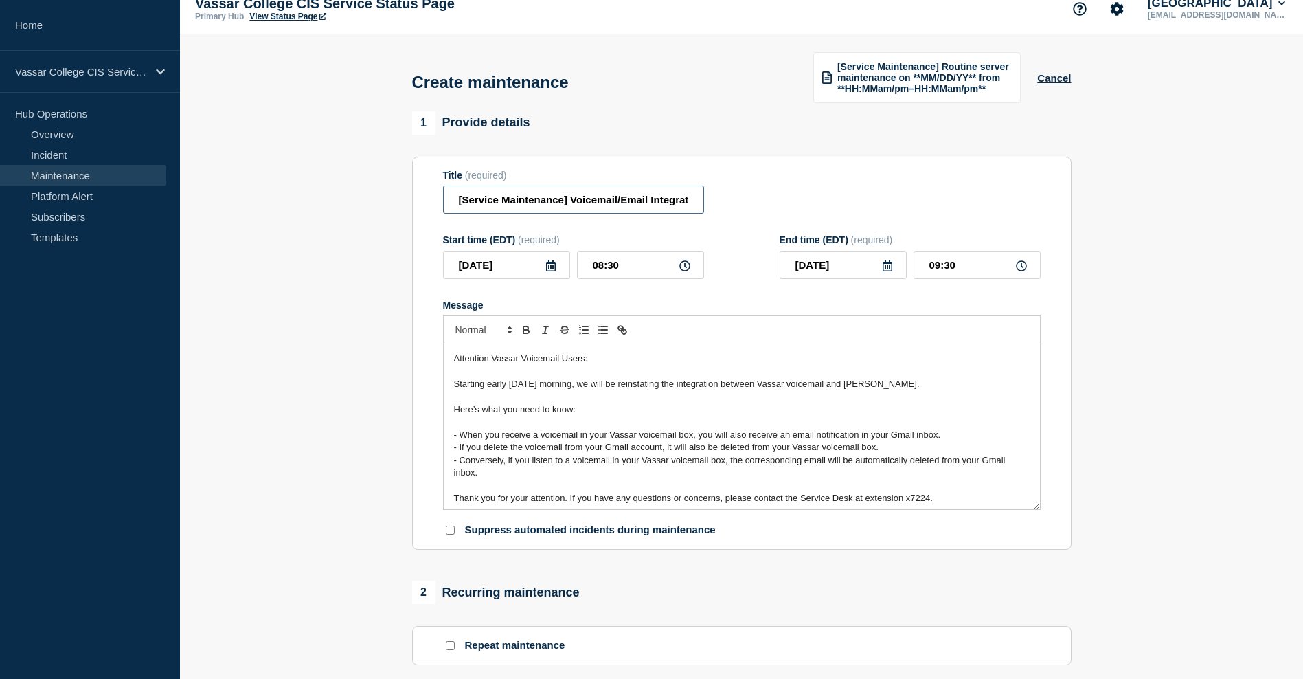
scroll to position [11, 0]
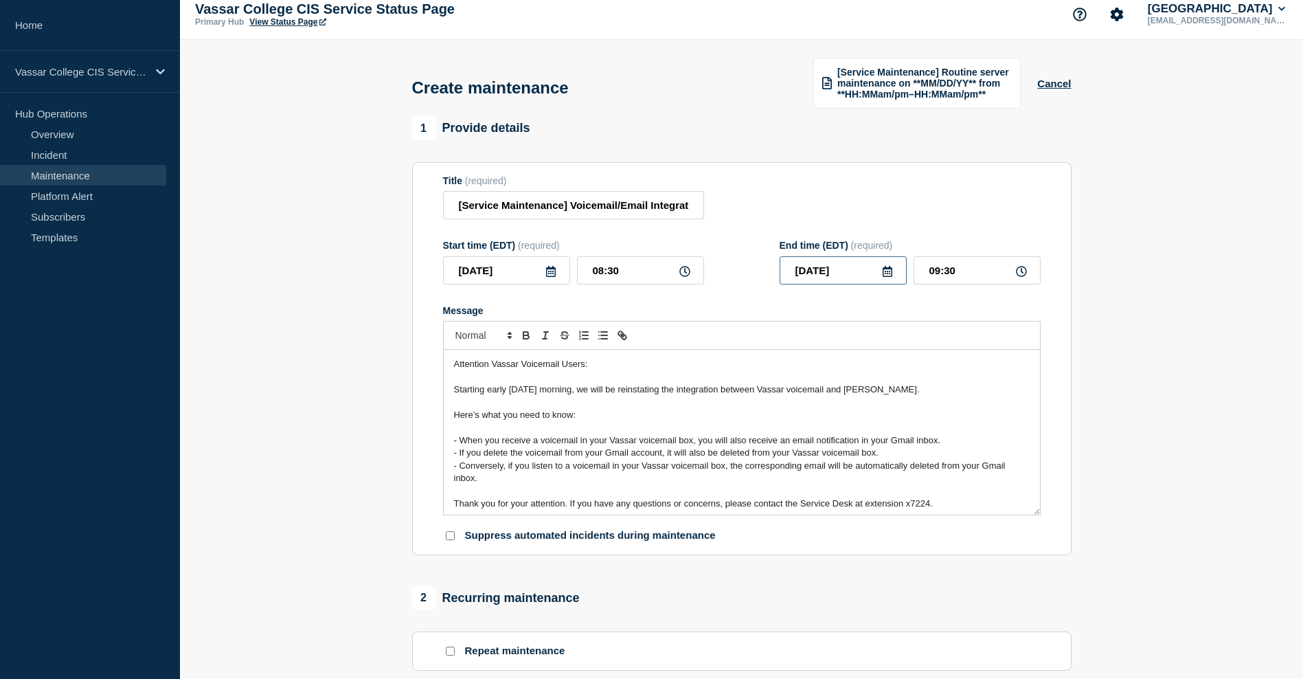
click at [869, 284] on input "[DATE]" at bounding box center [843, 270] width 127 height 28
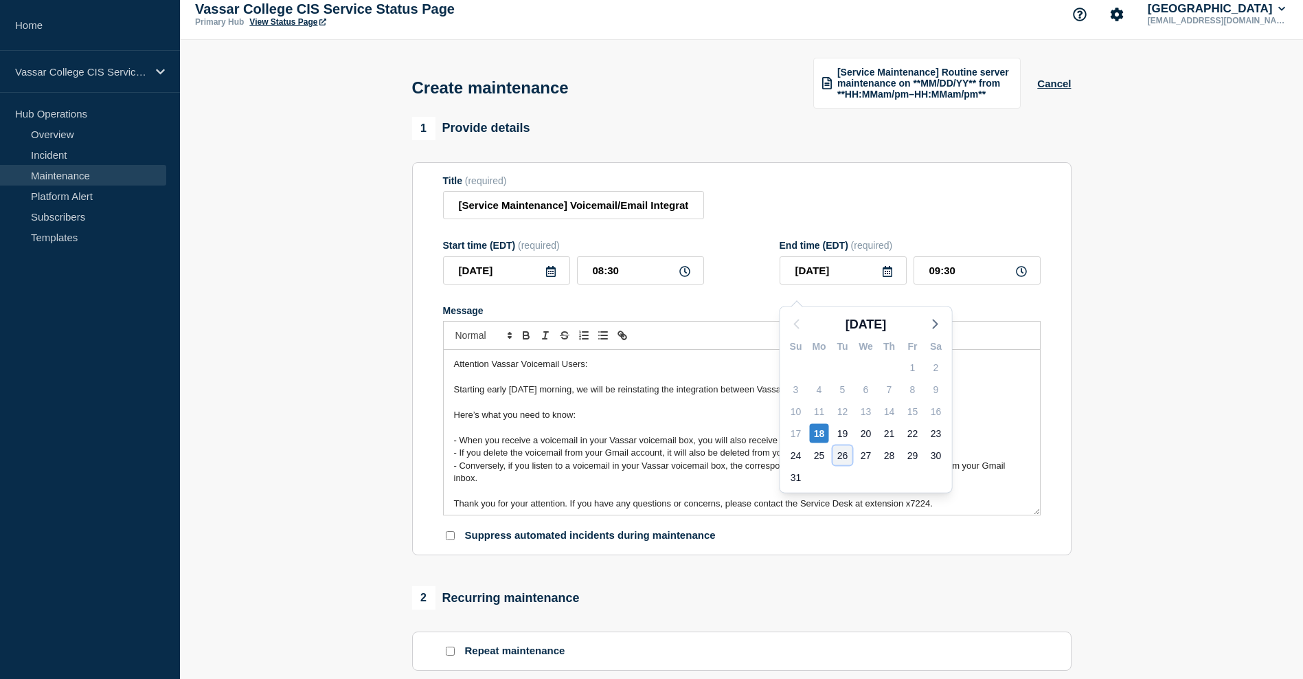
click at [840, 457] on div "26" at bounding box center [842, 455] width 19 height 19
type input "[DATE]"
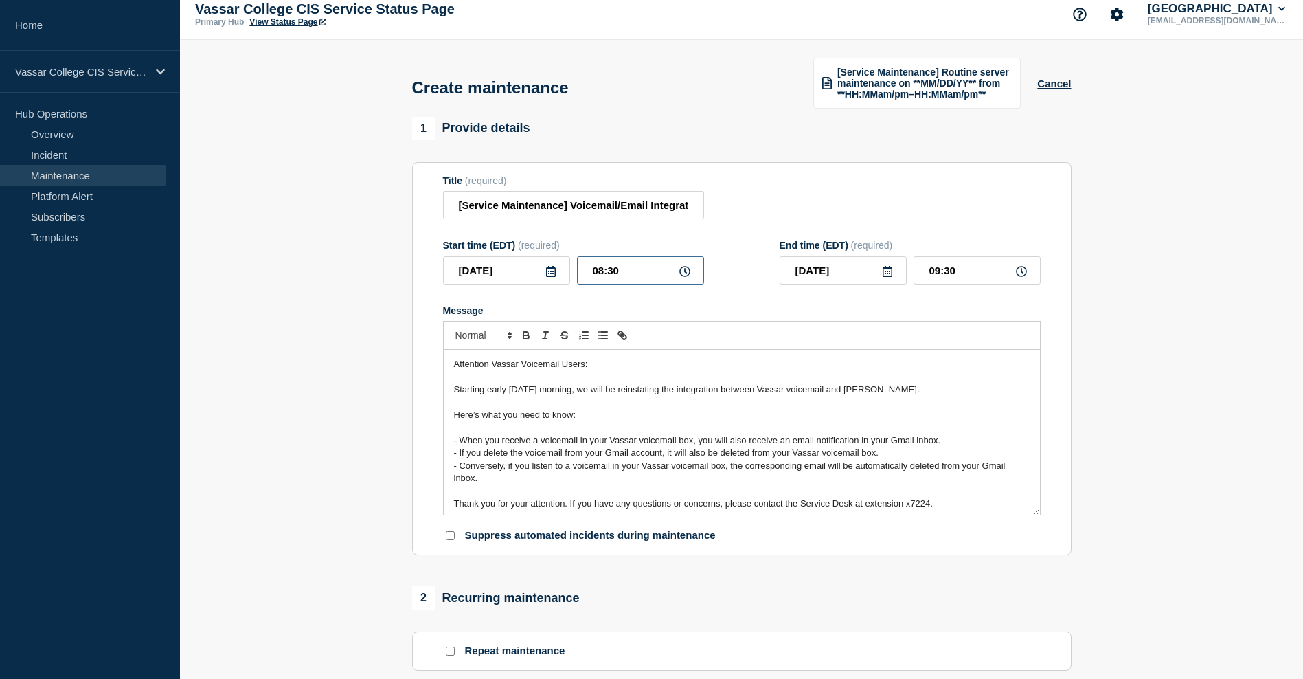
drag, startPoint x: 625, startPoint y: 289, endPoint x: 579, endPoint y: 288, distance: 46.0
click at [579, 284] on input "08:30" at bounding box center [640, 270] width 127 height 28
click at [747, 284] on div "Start time (EDT) (required) [DATE] 08:30 End time (EDT) (required) [DATE] 09:30" at bounding box center [742, 262] width 598 height 45
drag, startPoint x: 967, startPoint y: 282, endPoint x: 925, endPoint y: 282, distance: 41.9
click at [925, 282] on input "09:30" at bounding box center [977, 270] width 127 height 28
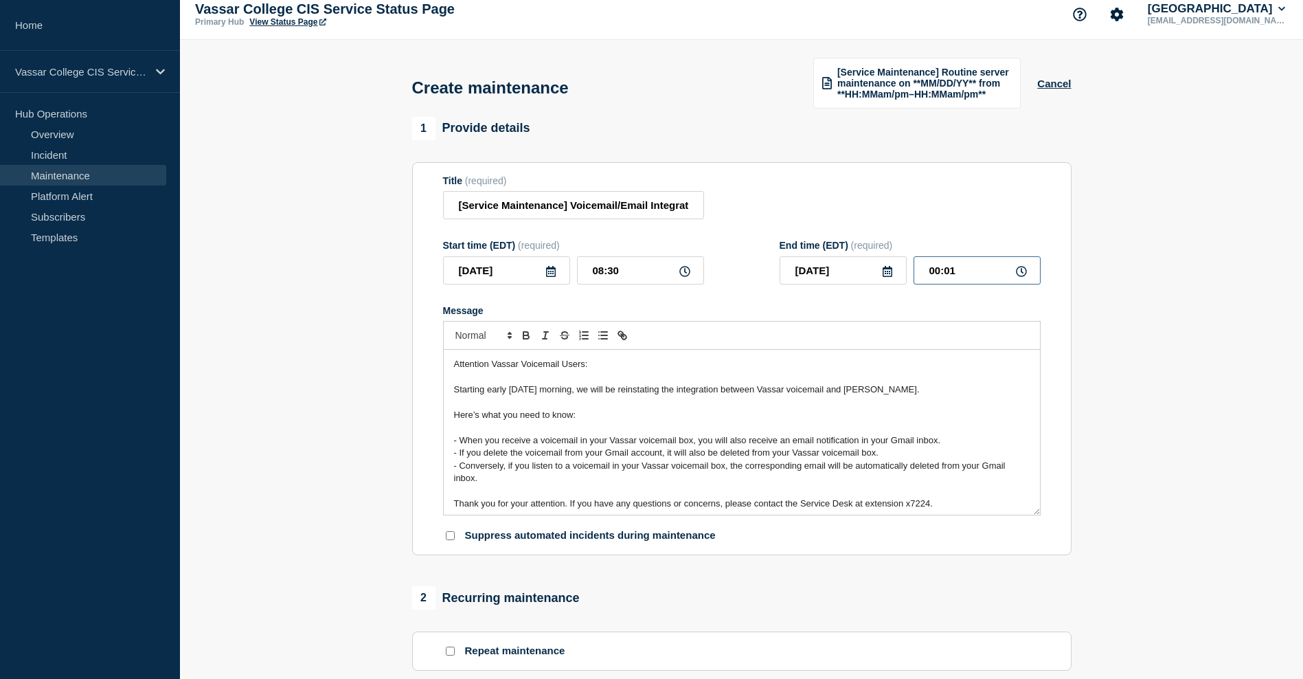
scroll to position [0, 0]
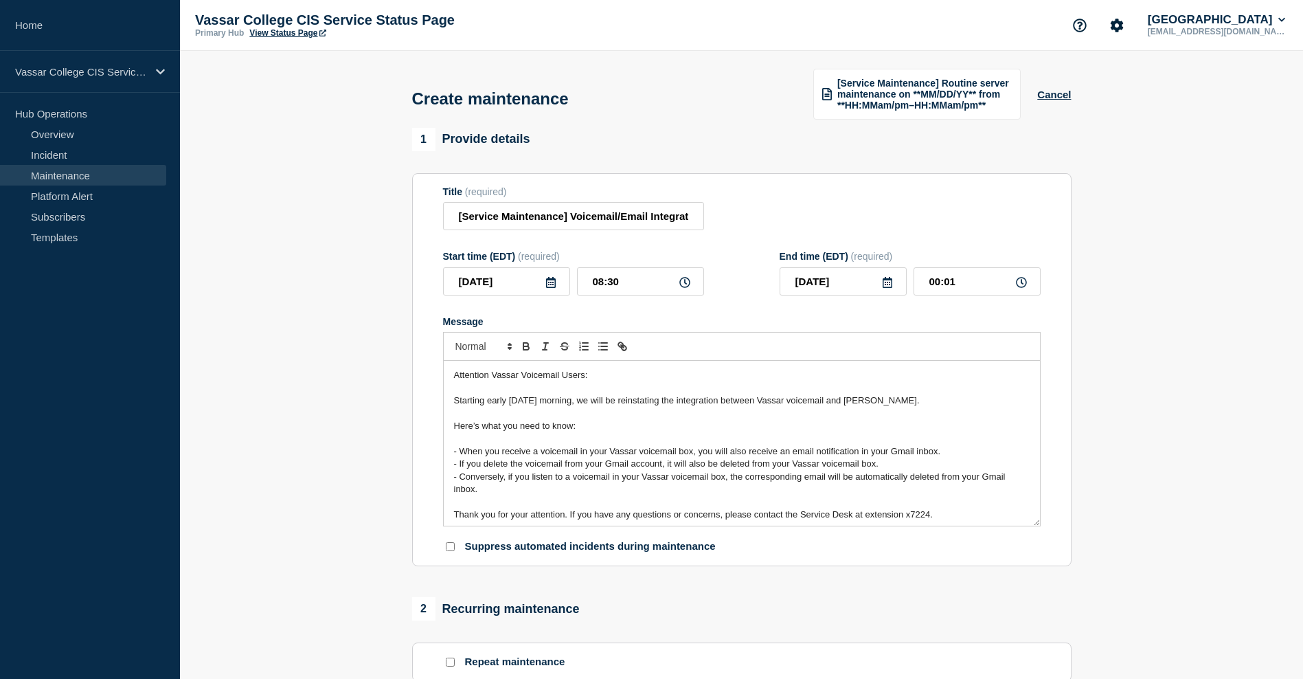
click at [1101, 290] on section "1 Provide details Title (required) [Service Maintenance] Voicemail/Email Integr…" at bounding box center [741, 692] width 1123 height 1129
click at [968, 291] on input "00:01" at bounding box center [977, 281] width 127 height 28
type input "12:00"
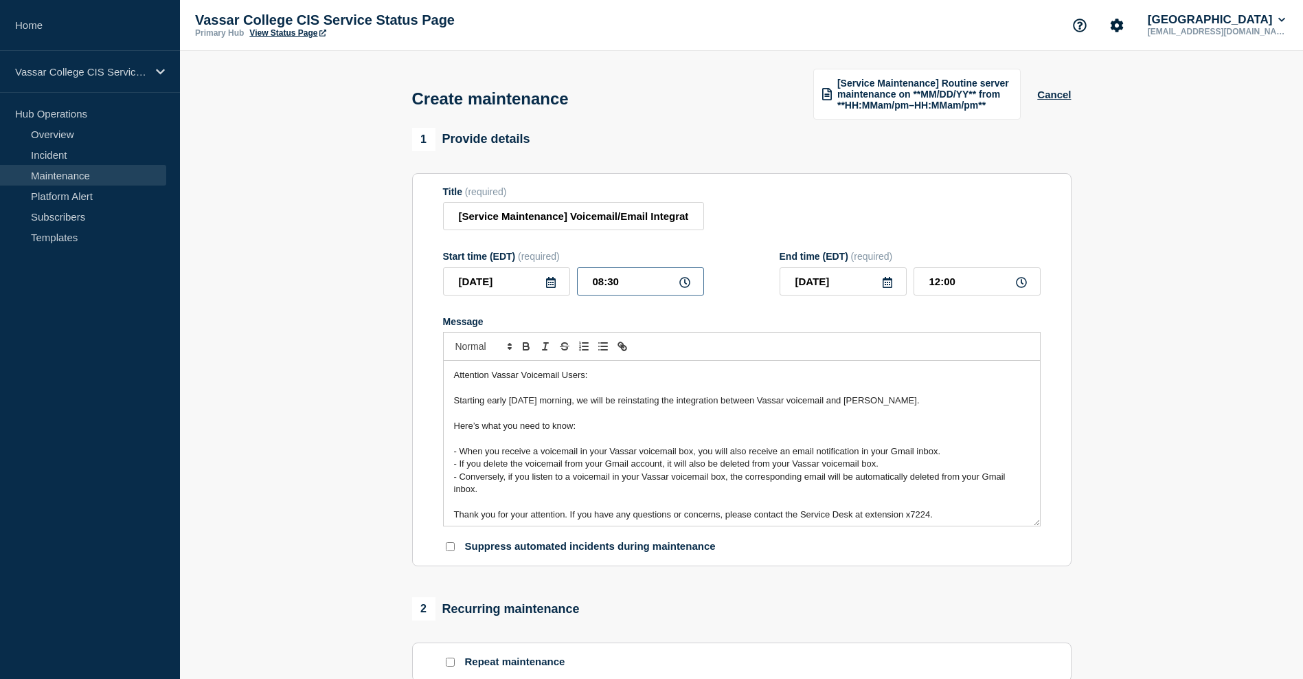
drag, startPoint x: 639, startPoint y: 295, endPoint x: 590, endPoint y: 290, distance: 49.0
click at [590, 290] on input "08:30" at bounding box center [640, 281] width 127 height 28
type input "04:00"
type input "07:30"
click at [983, 295] on input "07:30" at bounding box center [977, 281] width 127 height 28
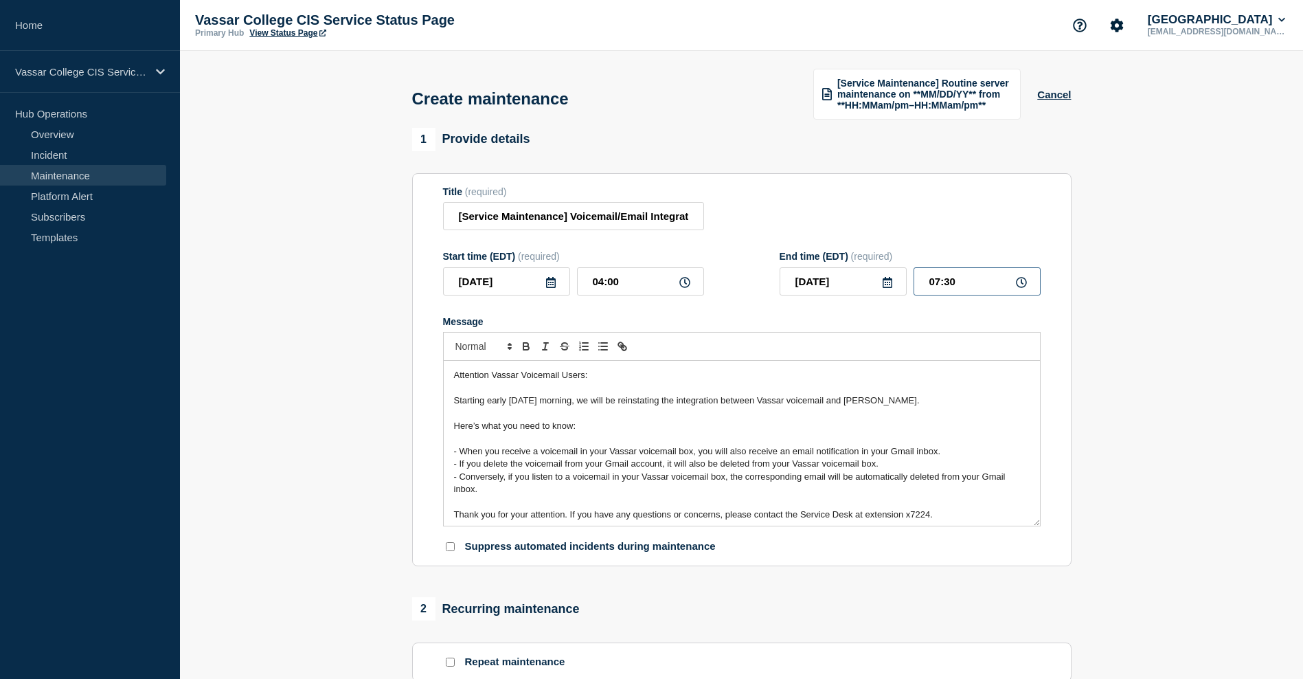
drag, startPoint x: 970, startPoint y: 296, endPoint x: 875, endPoint y: 291, distance: 95.6
click at [924, 292] on input "07:30" at bounding box center [977, 281] width 127 height 28
click at [886, 288] on icon at bounding box center [887, 282] width 11 height 11
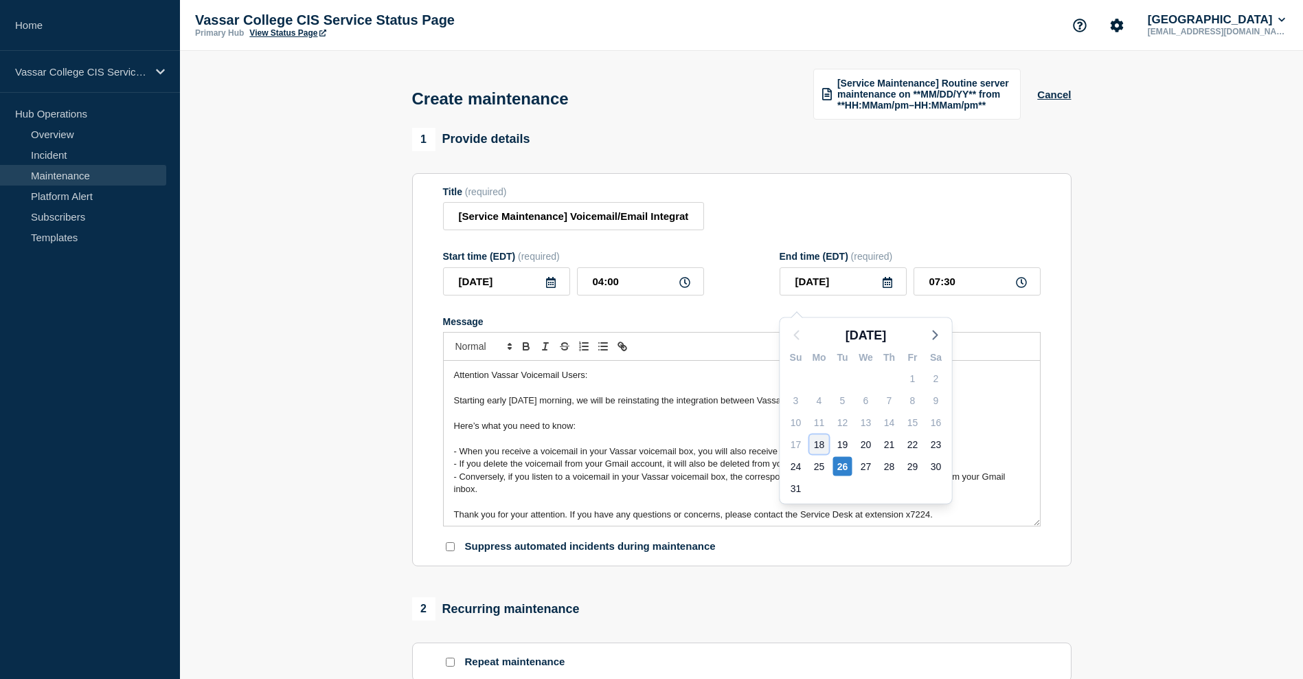
click at [813, 445] on div "18" at bounding box center [819, 444] width 19 height 19
type input "[DATE]"
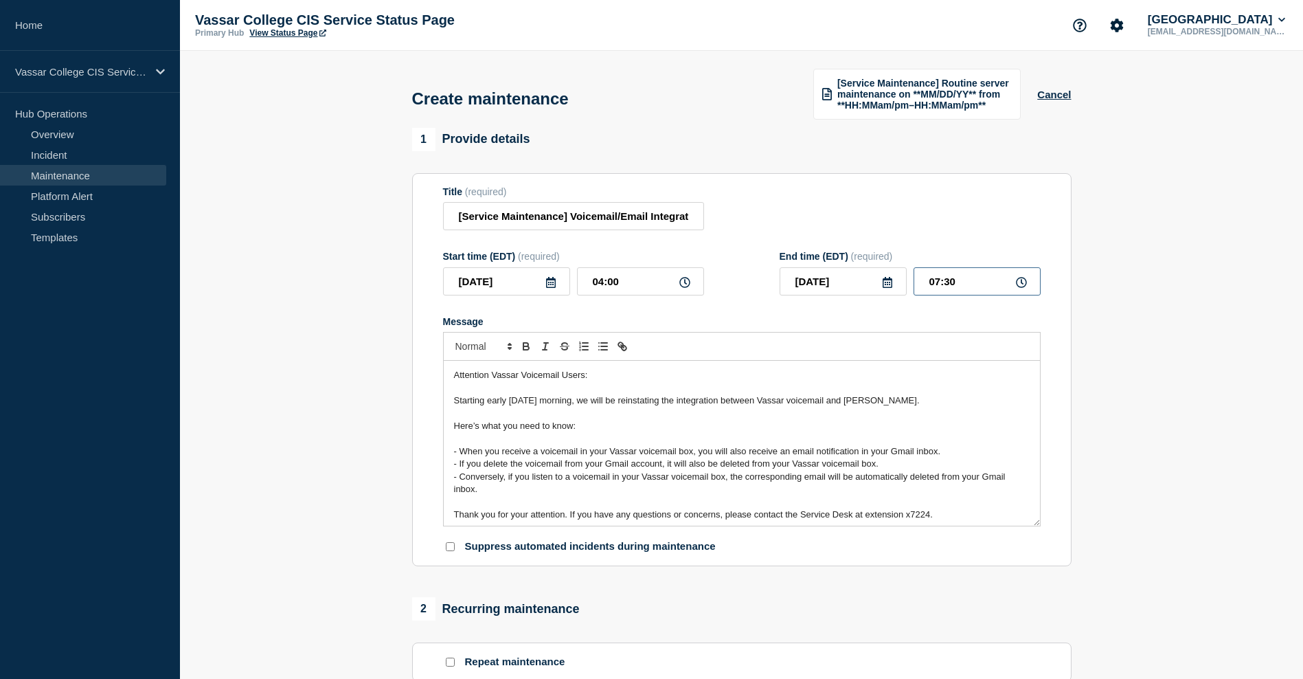
click at [973, 295] on input "07:30" at bounding box center [977, 281] width 127 height 28
drag, startPoint x: 975, startPoint y: 295, endPoint x: 921, endPoint y: 294, distance: 53.6
click at [921, 294] on input "07:30" at bounding box center [977, 281] width 127 height 28
type input "12:00"
click at [923, 327] on form "Title (required) [Service Maintenance] Voicemail/Email Integration maintenance …" at bounding box center [742, 370] width 598 height 368
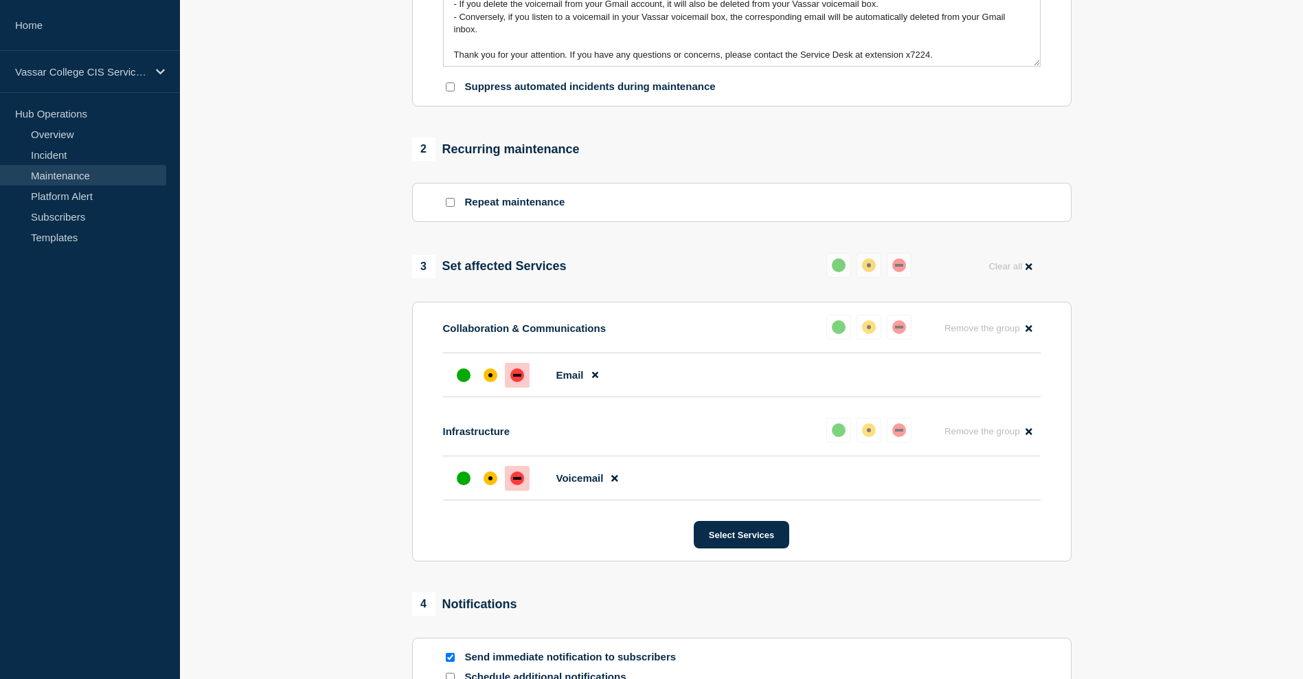
scroll to position [466, 0]
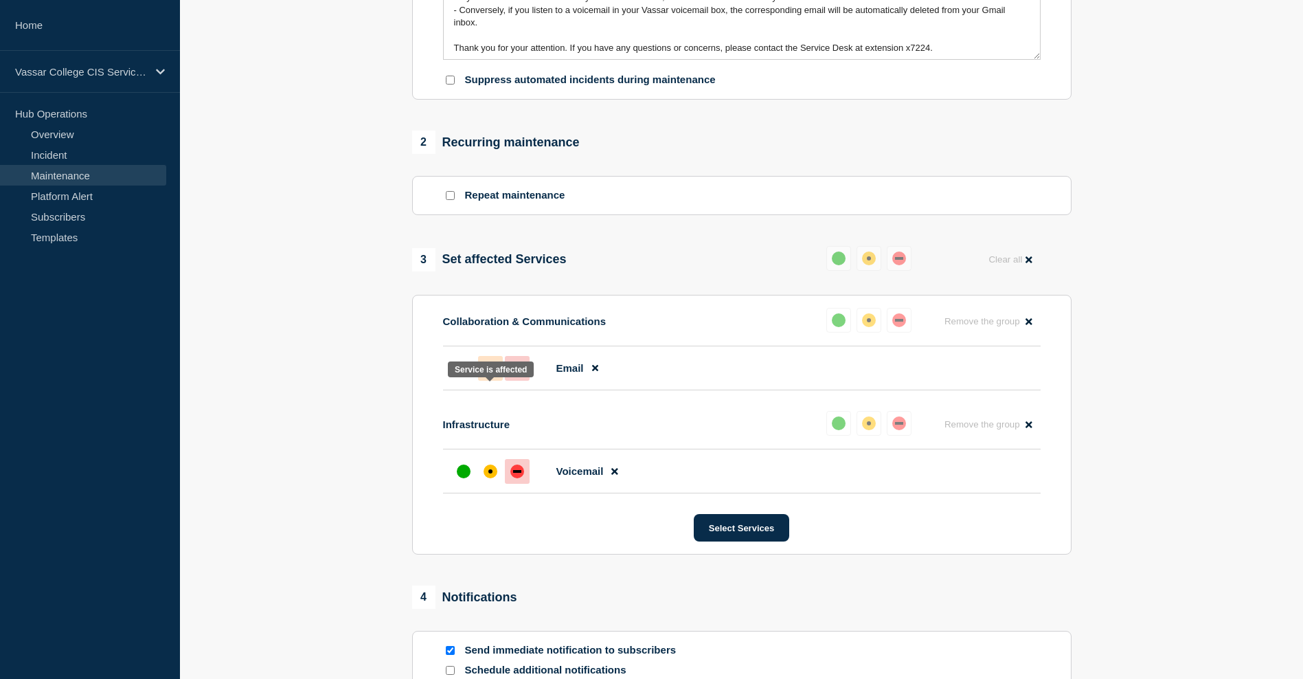
click at [493, 381] on div at bounding box center [490, 368] width 25 height 25
click at [486, 478] on div "affected" at bounding box center [491, 471] width 14 height 14
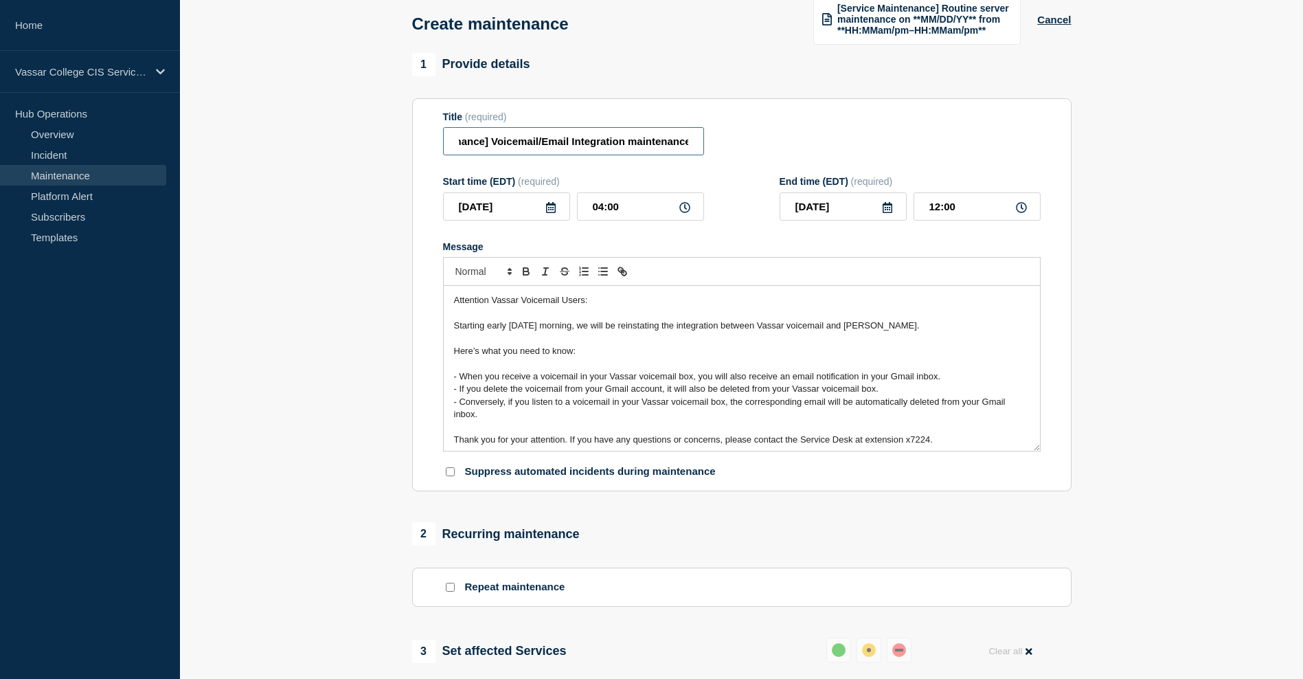
scroll to position [0, 170]
drag, startPoint x: 457, startPoint y: 152, endPoint x: 750, endPoint y: 157, distance: 293.4
click at [750, 156] on div "Title (required) [Service Maintenance] Voicemail/Email Integration maintenance …" at bounding box center [742, 133] width 598 height 45
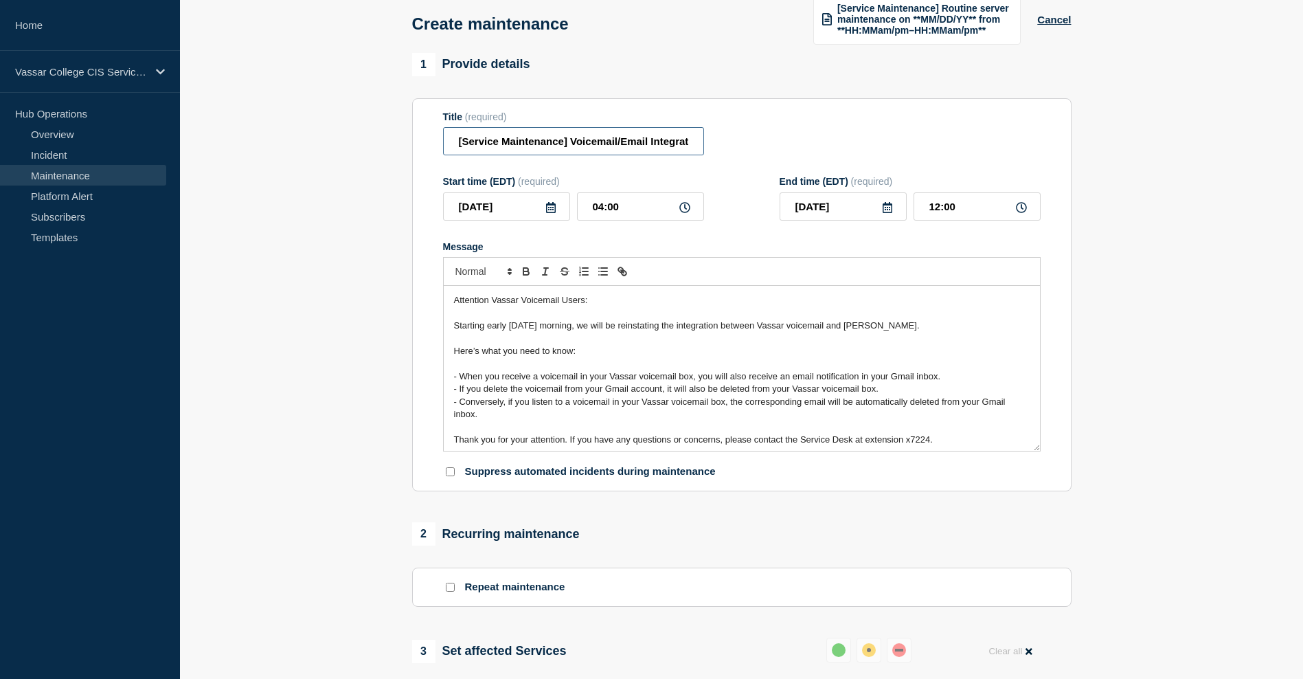
drag, startPoint x: 455, startPoint y: 151, endPoint x: 631, endPoint y: 155, distance: 175.2
click at [628, 155] on input "[Service Maintenance] Voicemail/Email Integration maintenance starting [DATE]" at bounding box center [573, 141] width 261 height 28
click at [635, 153] on input "[Service Maintenance] Voicemail/Email Integration maintenance starting [DATE]" at bounding box center [573, 141] width 261 height 28
drag, startPoint x: 648, startPoint y: 152, endPoint x: 713, endPoint y: 151, distance: 65.3
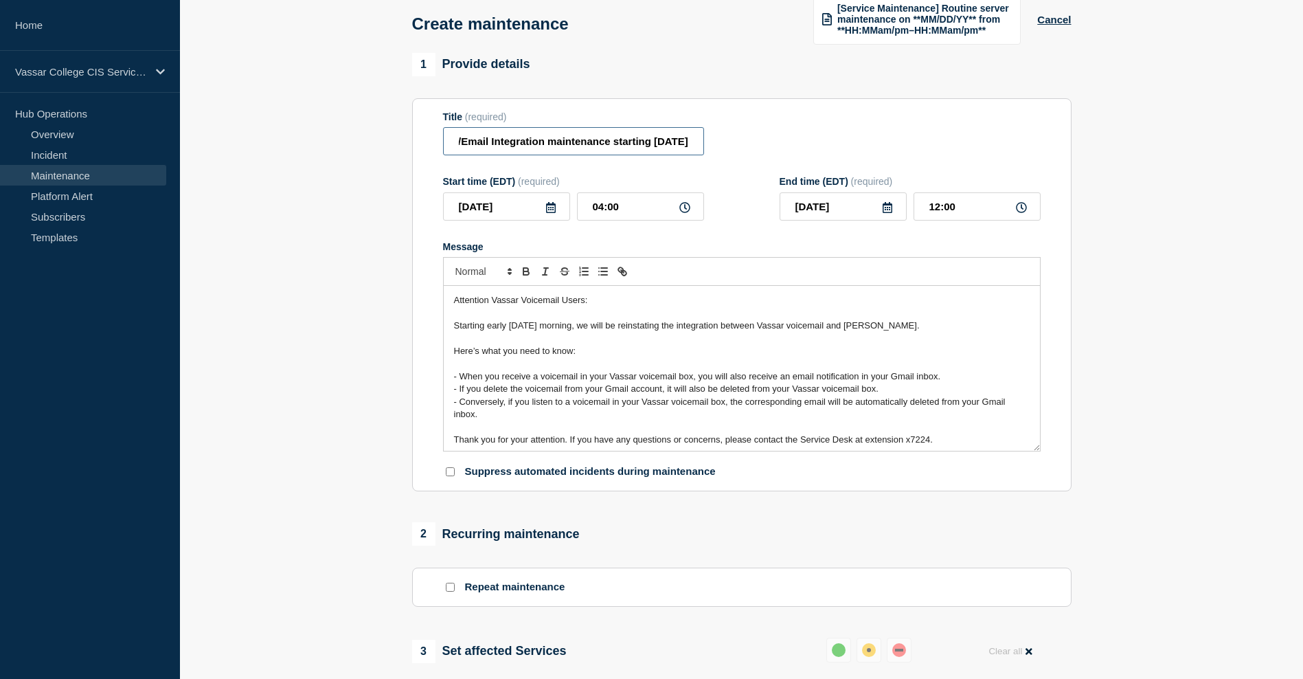
click at [714, 151] on div "Title (required) [Service Maintenance] Voicemail/Email Integration maintenance …" at bounding box center [742, 133] width 598 height 45
click at [708, 153] on div "Title (required) [Service Maintenance] Voicemail/Email Integration maintenance …" at bounding box center [742, 133] width 598 height 45
drag, startPoint x: 645, startPoint y: 148, endPoint x: 771, endPoint y: 150, distance: 125.8
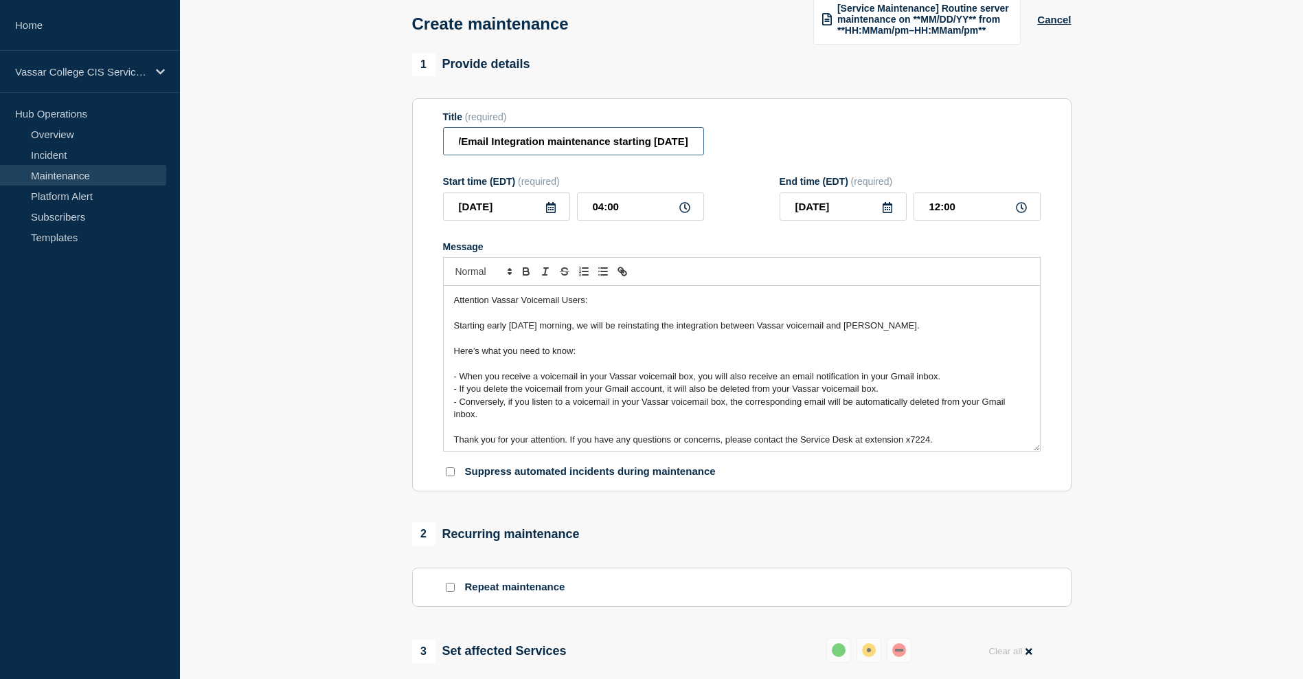
click at [771, 150] on div "Title (required) [Service Maintenance] Voicemail/Email Integration maintenance …" at bounding box center [742, 133] width 598 height 45
click at [605, 148] on input "[Service Maintenance] Voicemail/Email Integration maintenance starting [DATE]" at bounding box center [573, 141] width 261 height 28
click at [611, 150] on input "[Service Maintenance] Voicemail/Email Integration maintenance starting [DATE]" at bounding box center [573, 141] width 261 height 28
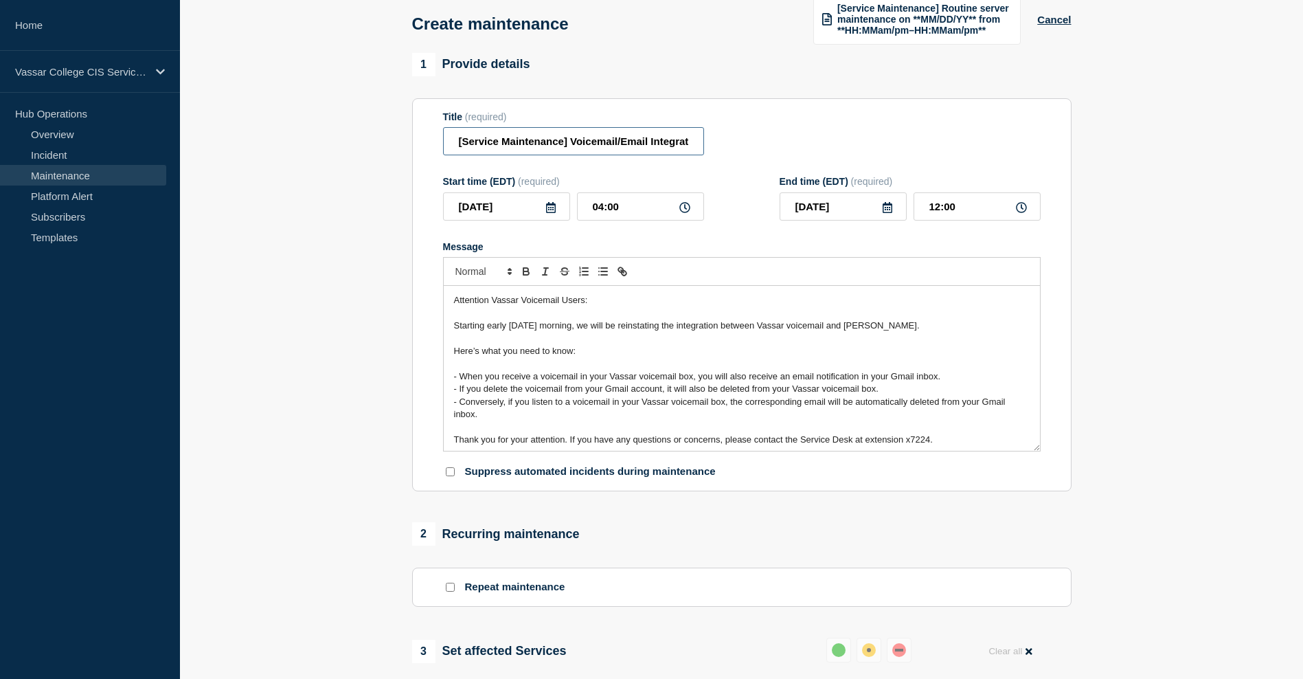
drag, startPoint x: 671, startPoint y: 150, endPoint x: 445, endPoint y: 147, distance: 226.1
click at [408, 144] on div "1 Provide details Title (required) [Service Maintenance] Voicemail/Email Integr…" at bounding box center [741, 617] width 675 height 1129
click at [492, 149] on input "[Service Maintenance] Voicemail/Email Integration maintenance on [DATE]" at bounding box center [573, 141] width 261 height 28
drag, startPoint x: 575, startPoint y: 150, endPoint x: 693, endPoint y: 149, distance: 117.5
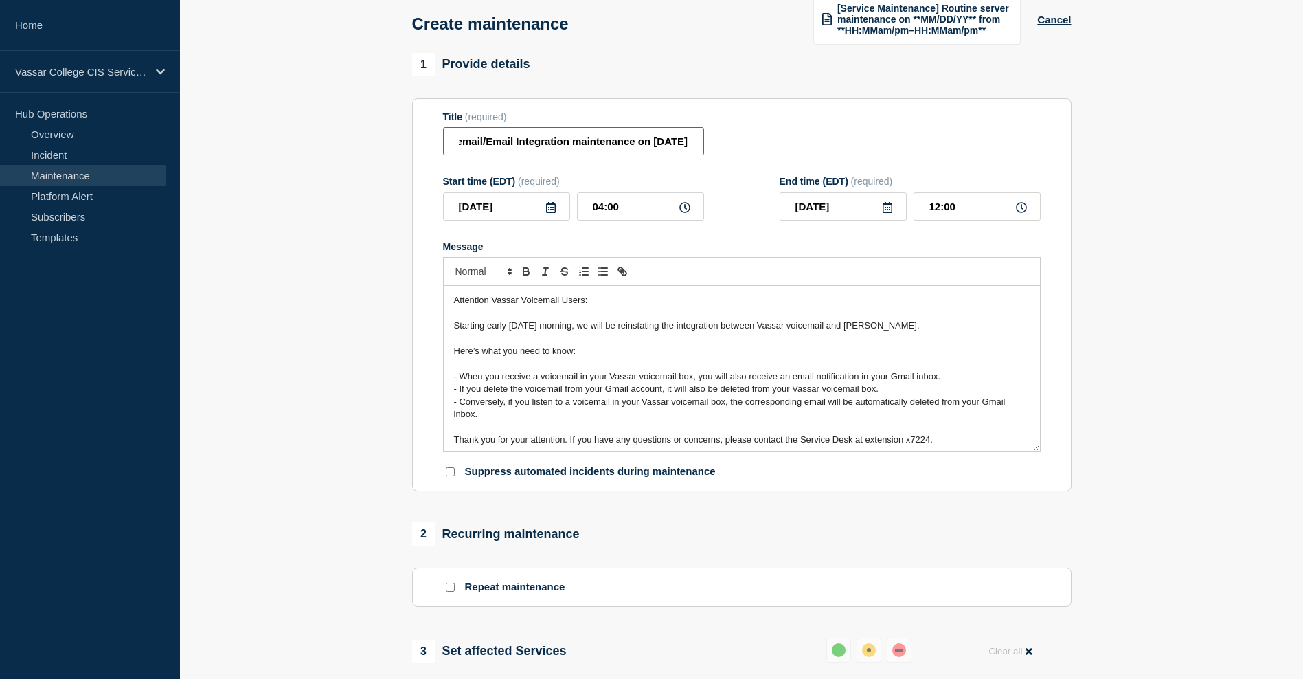
click at [693, 149] on input "[Service Maintenance] Voicemail/Email Integration maintenance on [DATE]" at bounding box center [573, 141] width 261 height 28
type input "[Service Maintenance] Voicemail/Email Integration maintenance on [DATE]"
click at [964, 332] on p "Starting early [DATE] morning, we will be reinstating the integration between V…" at bounding box center [742, 325] width 576 height 12
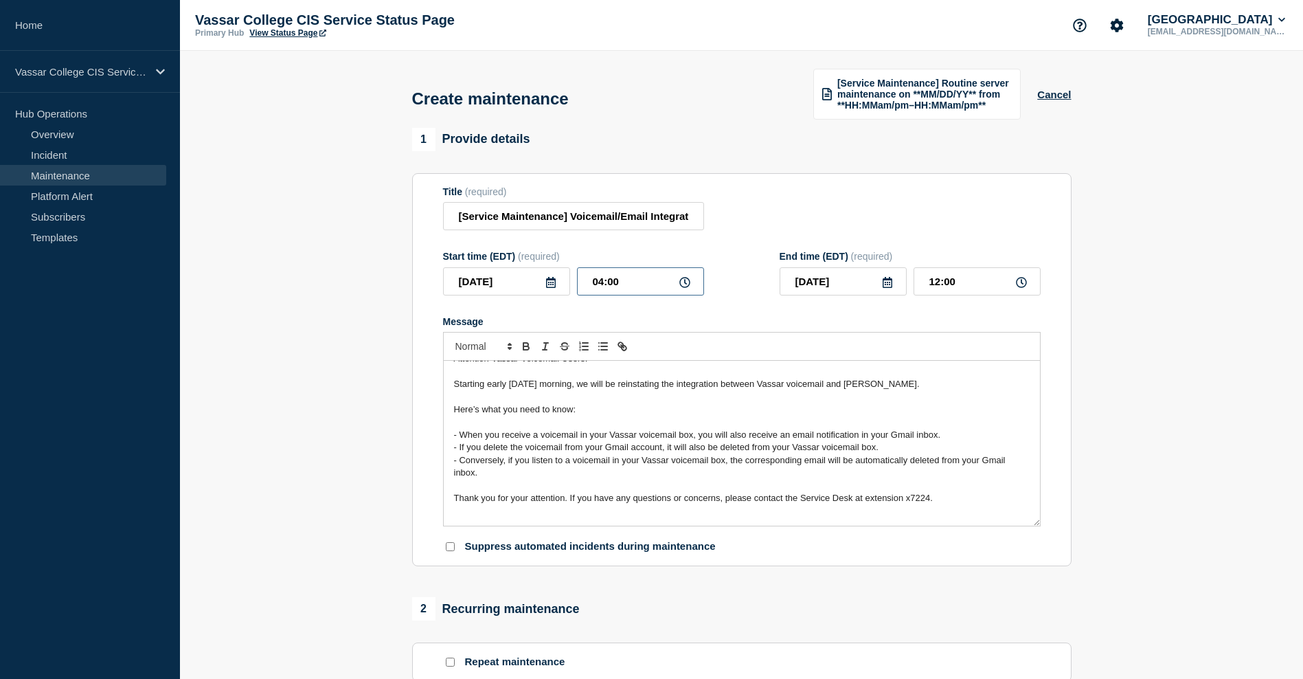
click at [690, 295] on input "04:00" at bounding box center [640, 281] width 127 height 28
click at [1201, 275] on section "1 Provide details Title (required) [Service Maintenance] Voicemail/Email Integr…" at bounding box center [741, 692] width 1123 height 1129
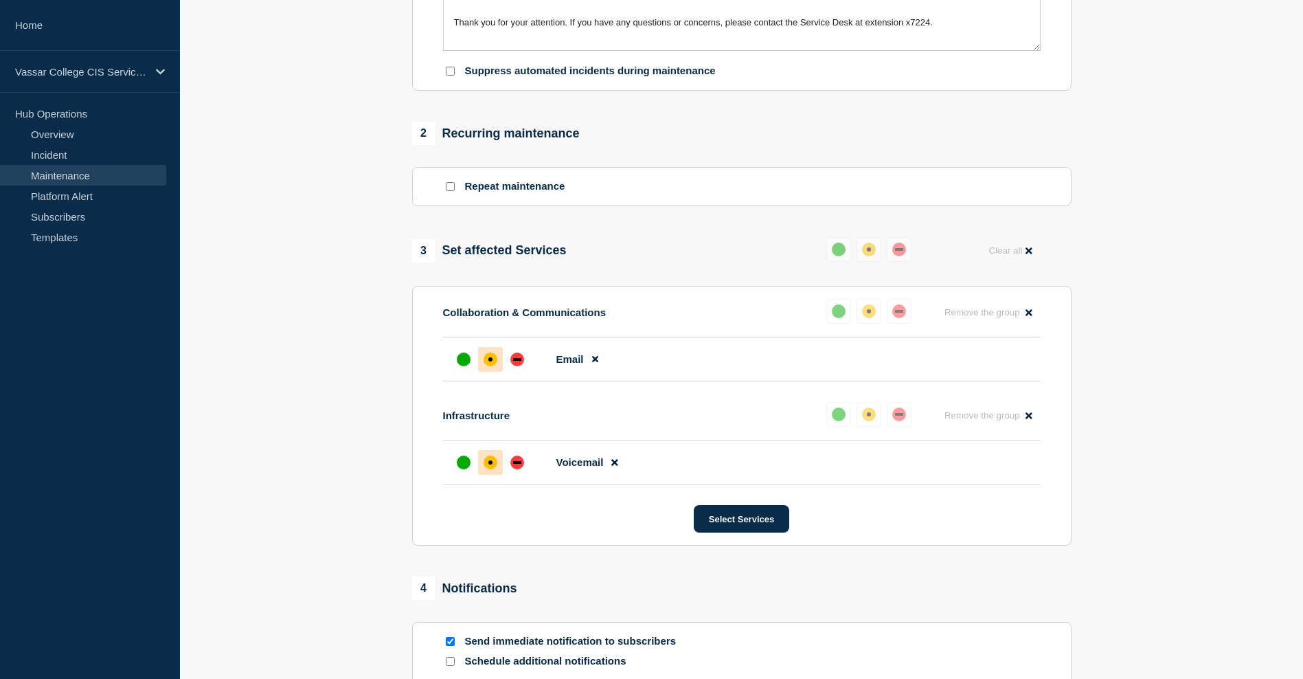
scroll to position [735, 0]
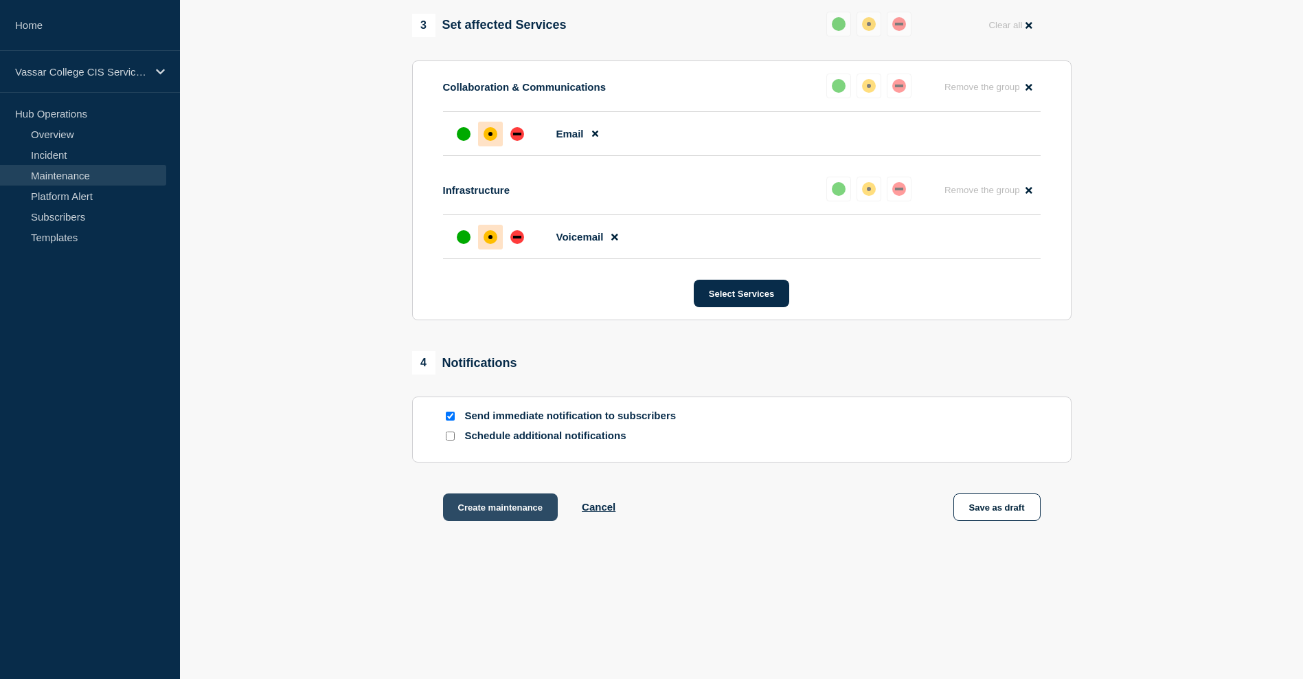
click at [483, 516] on button "Create maintenance" at bounding box center [500, 506] width 115 height 27
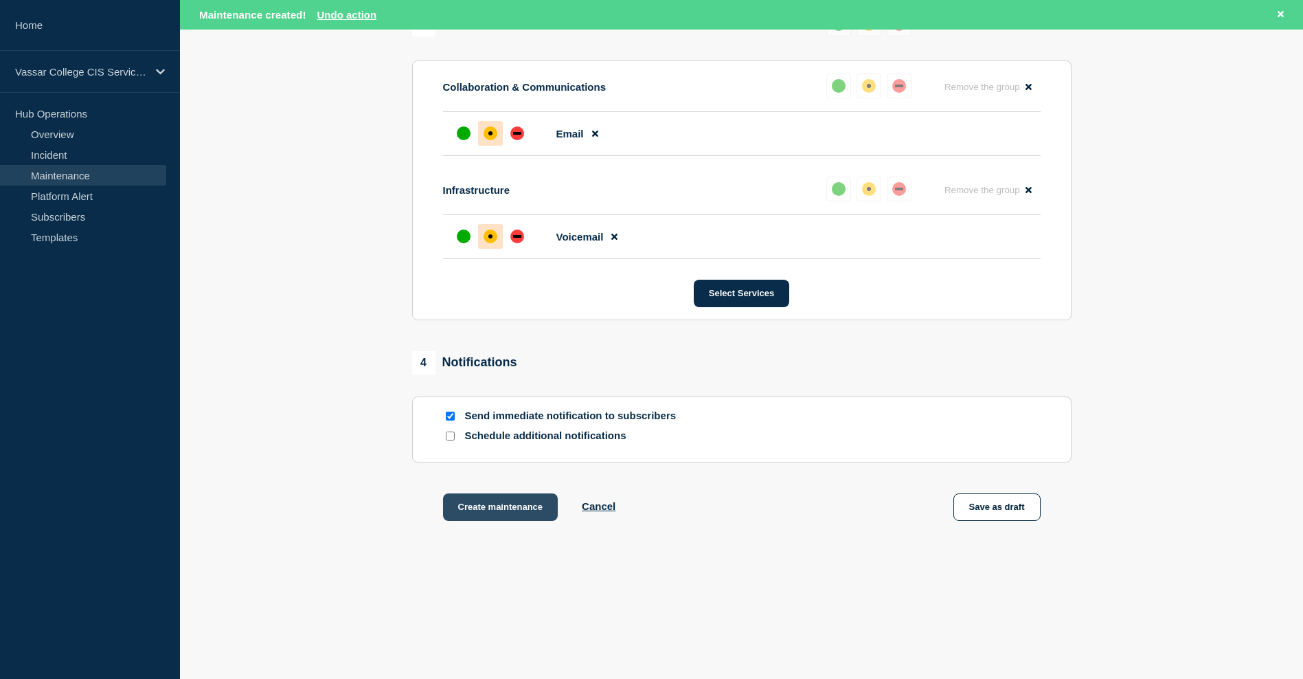
scroll to position [765, 0]
